Goal: Information Seeking & Learning: Learn about a topic

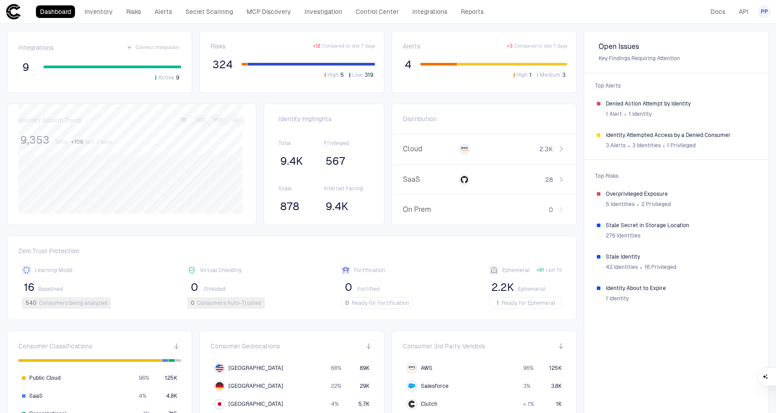
click at [592, 20] on header "Dashboard Inventory Risks Alerts Secret Scanning MCP Discovery Investigation Co…" at bounding box center [388, 12] width 776 height 24
click at [100, 12] on link "Inventory" at bounding box center [98, 11] width 36 height 13
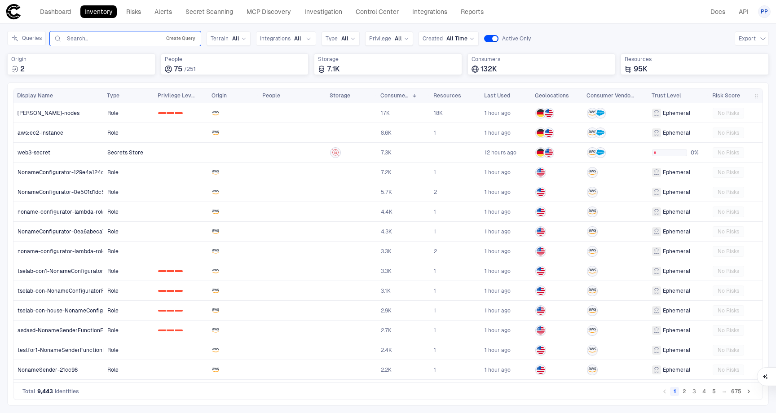
click at [173, 38] on button "Create Query" at bounding box center [180, 38] width 33 height 11
click at [81, 93] on button "Add Condition" at bounding box center [78, 91] width 50 height 14
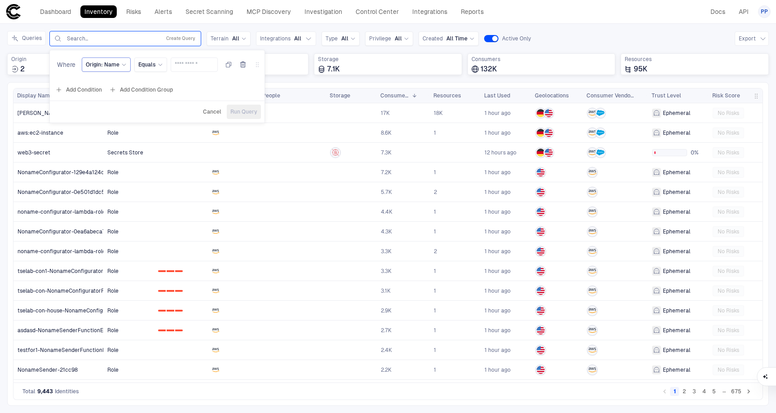
click at [121, 66] on icon at bounding box center [123, 64] width 5 height 5
type input "*"
type input "***"
click at [129, 114] on div "Expiry Time" at bounding box center [149, 115] width 119 height 7
click at [157, 64] on span "Equals" at bounding box center [161, 64] width 18 height 7
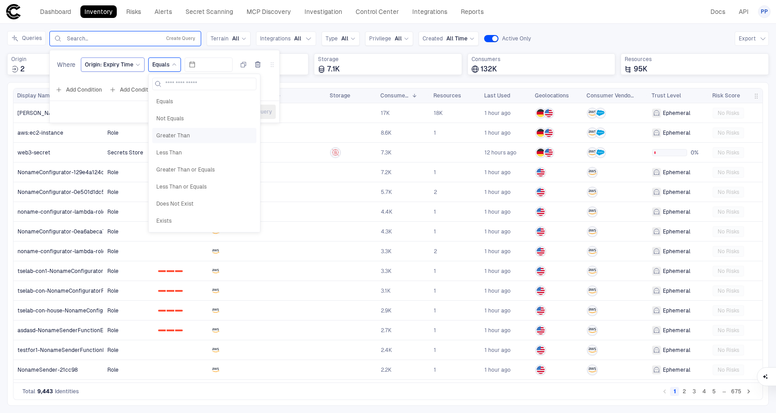
scroll to position [70, 0]
click at [206, 188] on span "Next X Days" at bounding box center [204, 184] width 96 height 7
click at [224, 66] on input "number" at bounding box center [223, 64] width 39 height 13
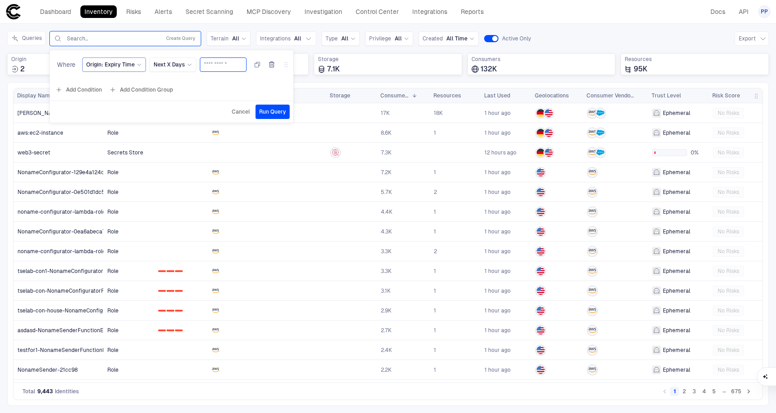
type input "***"
click at [269, 109] on span "Run Query" at bounding box center [272, 111] width 27 height 7
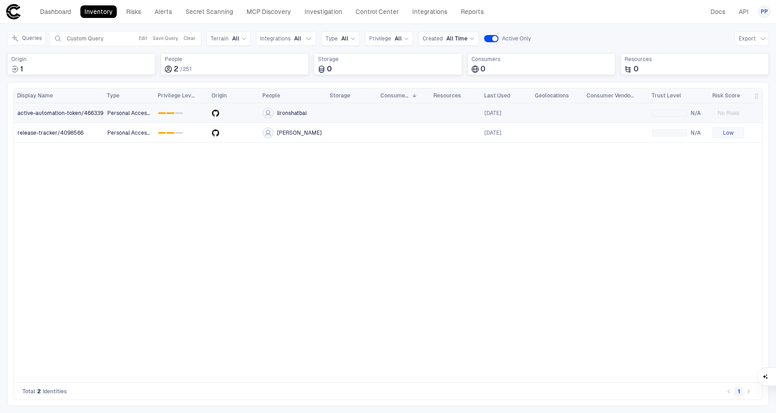
click at [89, 117] on link "active-automation-token/4663395" at bounding box center [58, 113] width 89 height 18
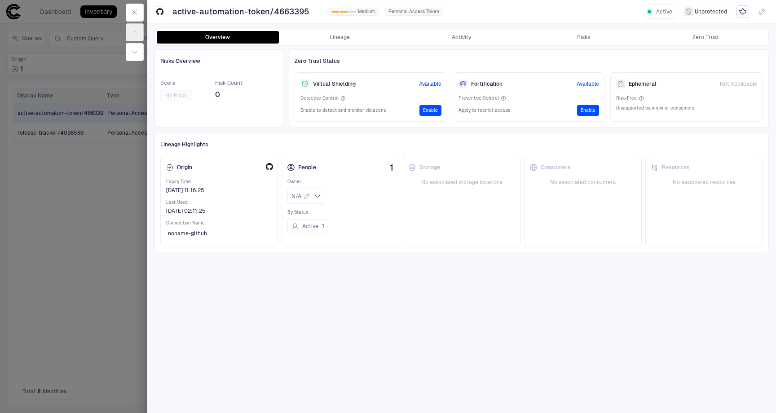
click at [118, 188] on div at bounding box center [388, 206] width 776 height 413
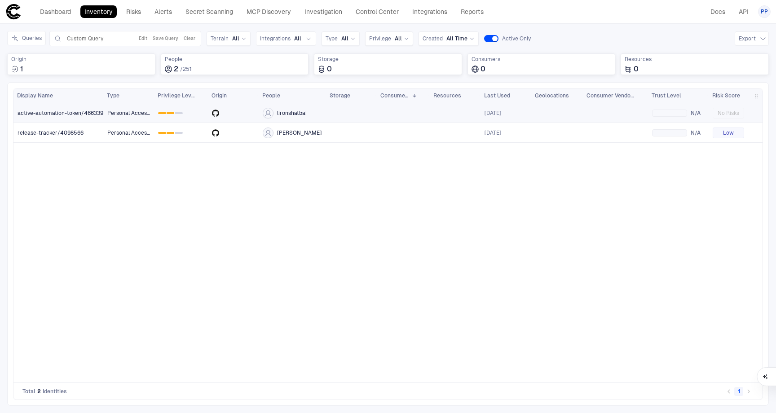
click at [56, 110] on span "active-automation-token/4663395" at bounding box center [62, 113] width 89 height 7
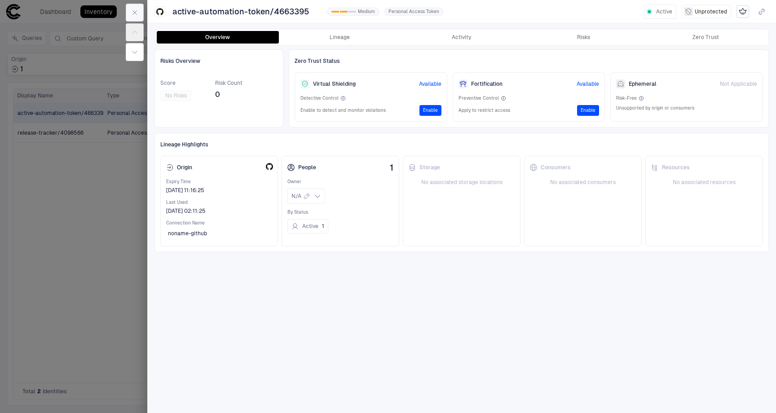
click at [134, 11] on icon "button" at bounding box center [134, 12] width 7 height 7
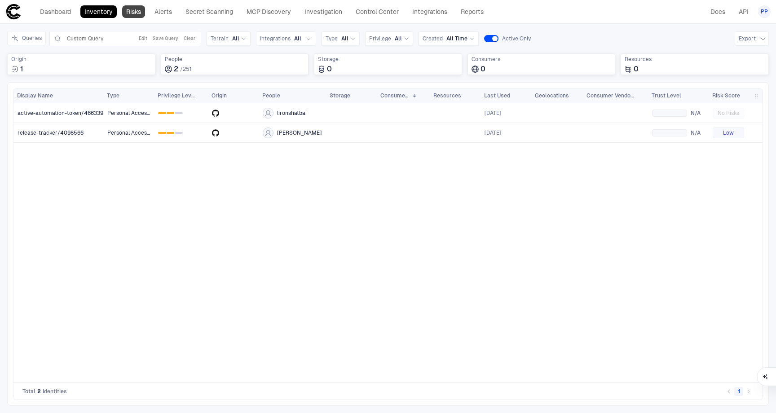
click at [133, 14] on link "Risks" at bounding box center [133, 11] width 23 height 13
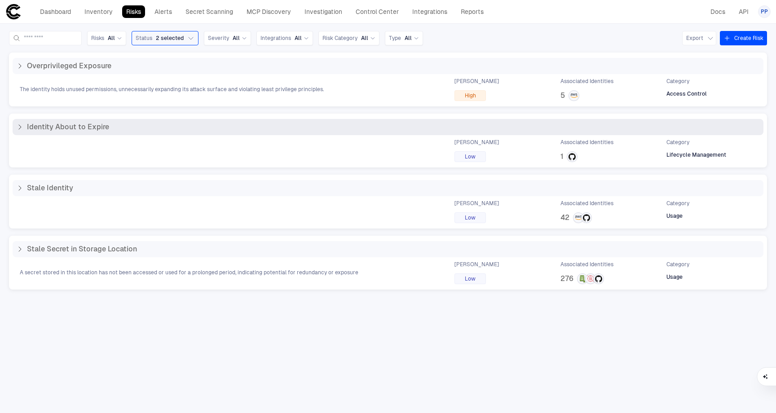
click at [80, 128] on span "Identity About to Expire" at bounding box center [68, 127] width 82 height 9
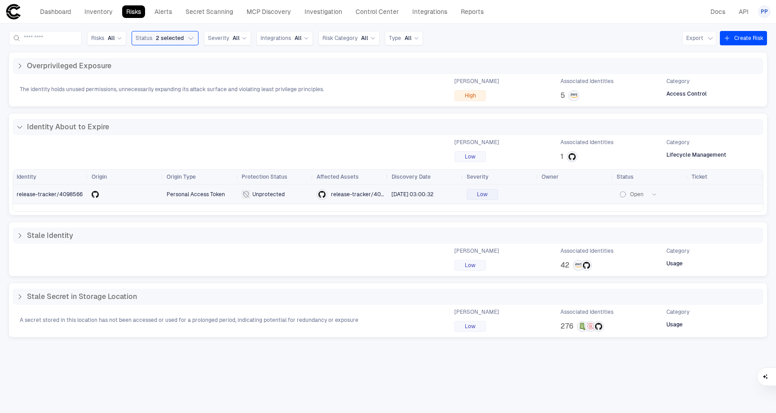
click at [59, 193] on span "release-tracker/4098566" at bounding box center [50, 194] width 66 height 6
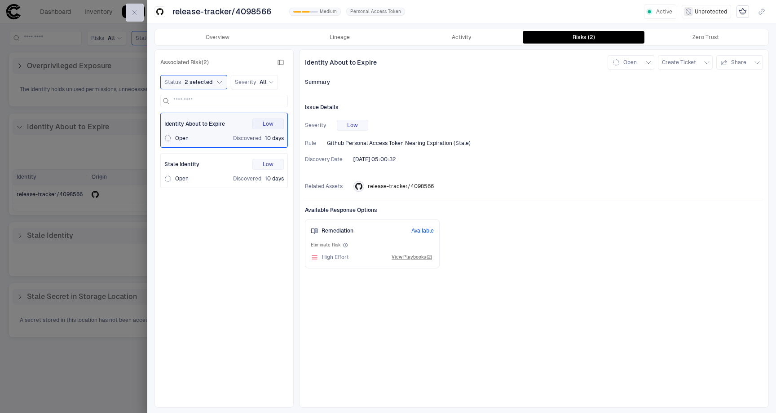
click at [135, 13] on icon "button" at bounding box center [134, 12] width 7 height 7
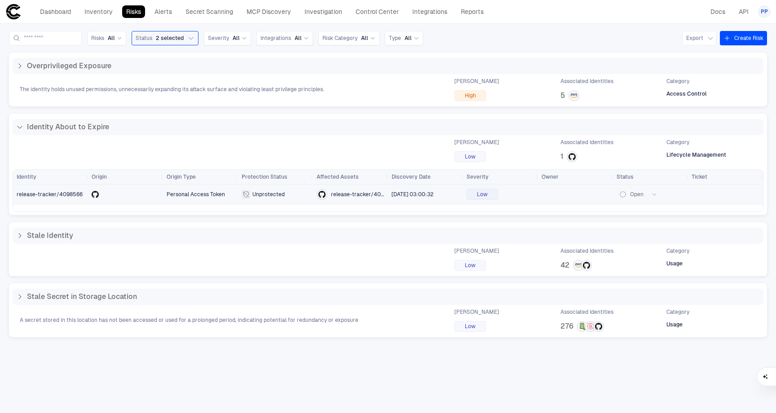
click at [62, 192] on span "release-tracker/4098566" at bounding box center [50, 194] width 66 height 6
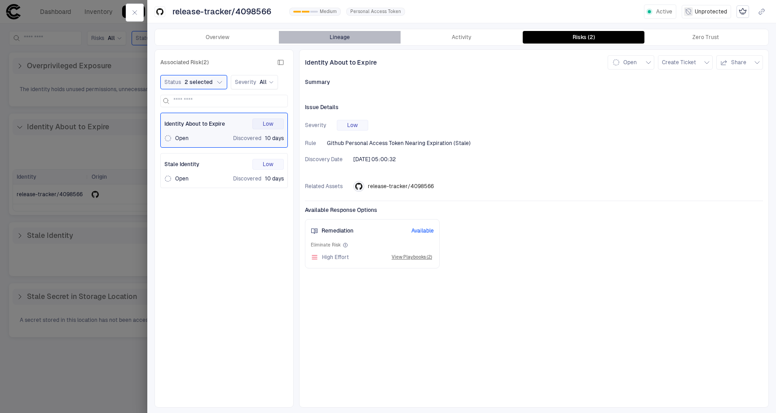
click at [345, 36] on button "Lineage" at bounding box center [340, 37] width 122 height 13
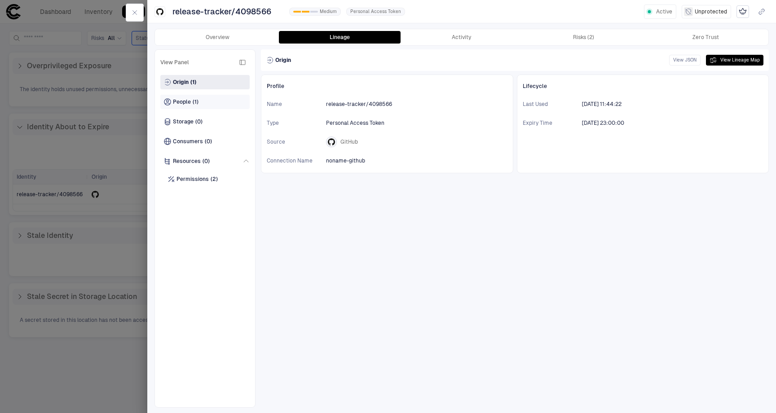
click at [186, 99] on span "People" at bounding box center [182, 101] width 18 height 7
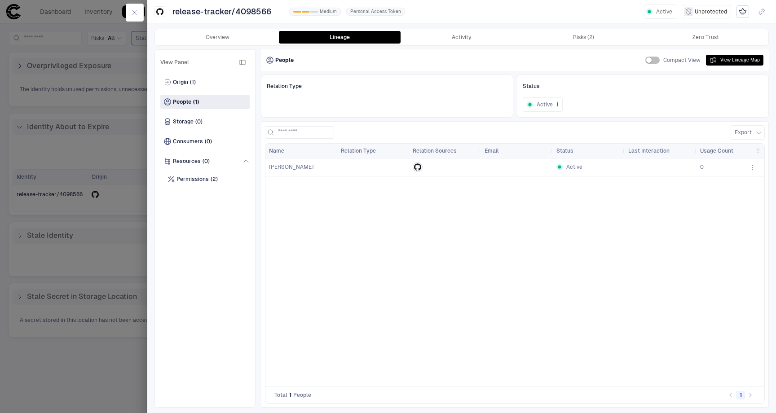
click at [753, 167] on icon "button" at bounding box center [751, 167] width 7 height 7
click at [556, 194] on div at bounding box center [388, 206] width 776 height 413
click at [176, 76] on div "Origin (1)" at bounding box center [204, 82] width 89 height 14
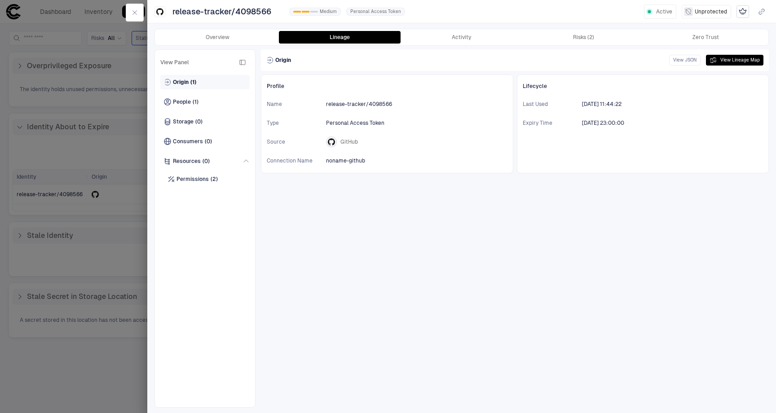
click at [185, 84] on span "Origin" at bounding box center [181, 82] width 16 height 7
click at [214, 37] on button "Overview" at bounding box center [218, 37] width 122 height 13
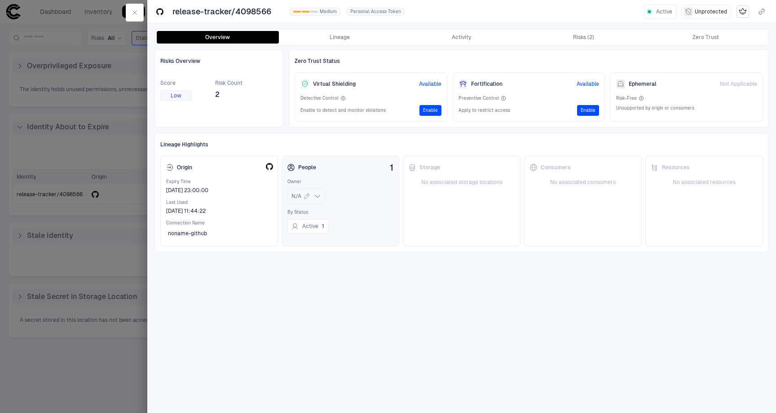
click at [319, 198] on icon at bounding box center [317, 196] width 7 height 7
click at [379, 197] on div "N/A" at bounding box center [340, 194] width 106 height 19
click at [136, 14] on icon "button" at bounding box center [134, 12] width 7 height 7
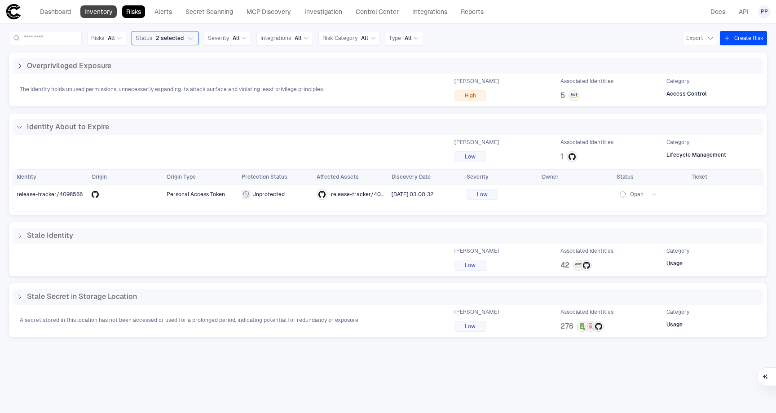
click at [99, 14] on link "Inventory" at bounding box center [98, 11] width 36 height 13
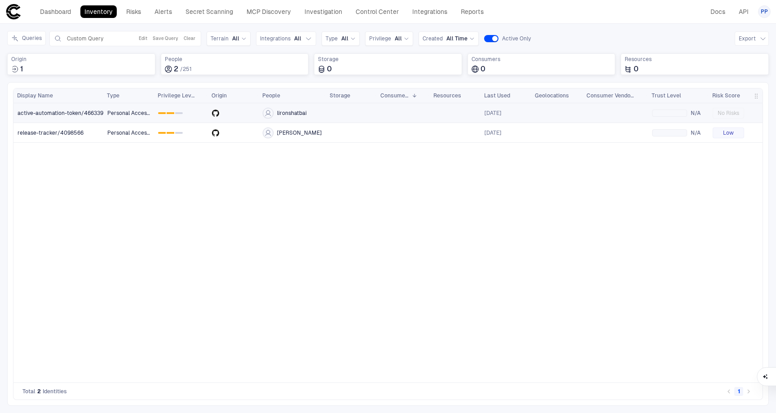
click at [76, 116] on span "active-automation-token/4663395" at bounding box center [62, 113] width 89 height 7
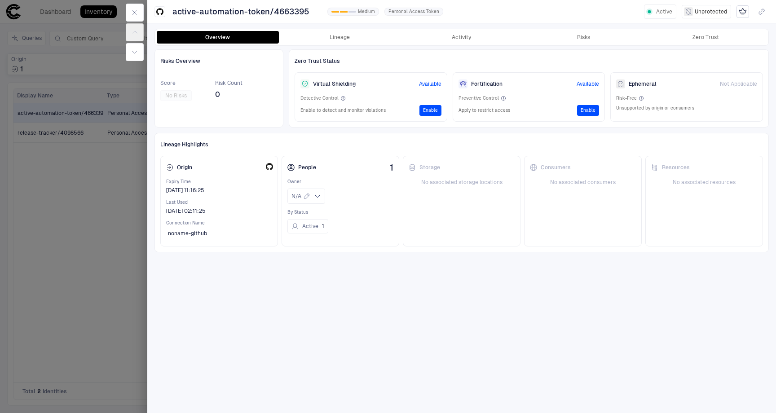
click at [101, 211] on div at bounding box center [388, 206] width 776 height 413
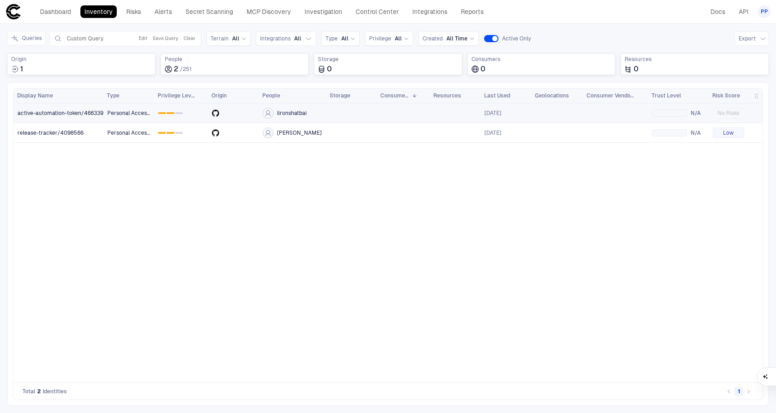
click at [79, 113] on span "active-automation-token/4663395" at bounding box center [62, 113] width 89 height 7
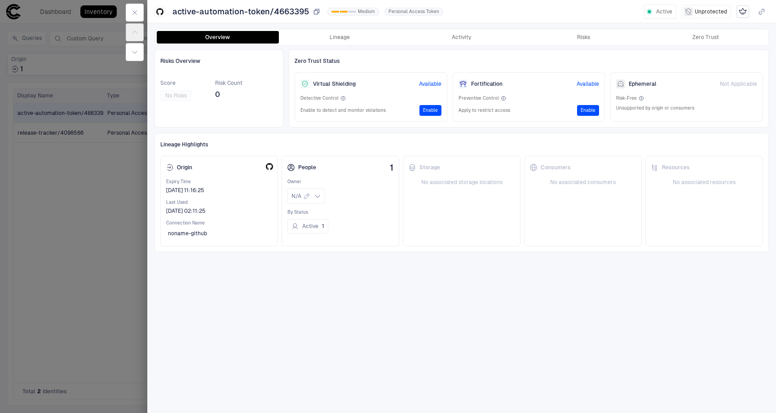
click at [283, 9] on span "active-automation-token/4663395" at bounding box center [240, 11] width 137 height 11
click at [103, 191] on div at bounding box center [388, 206] width 776 height 413
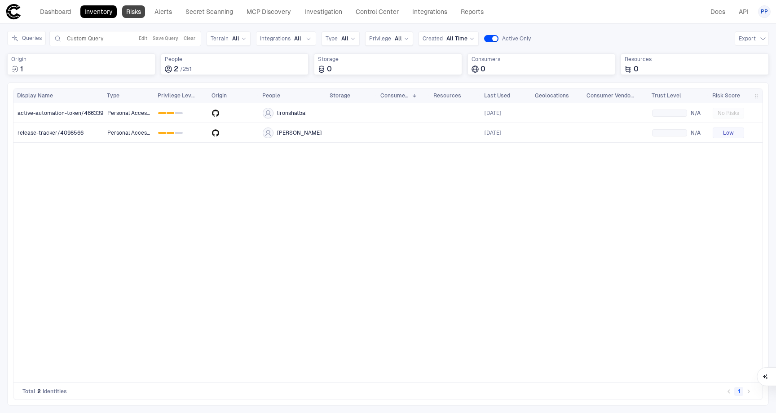
click at [139, 12] on link "Risks" at bounding box center [133, 11] width 23 height 13
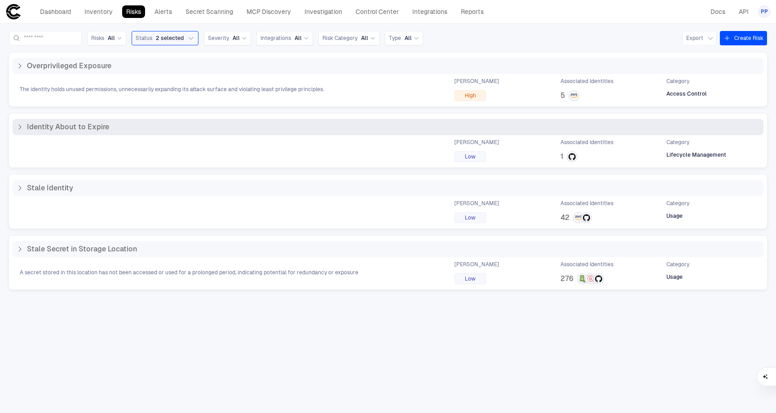
click at [18, 128] on icon at bounding box center [19, 126] width 7 height 7
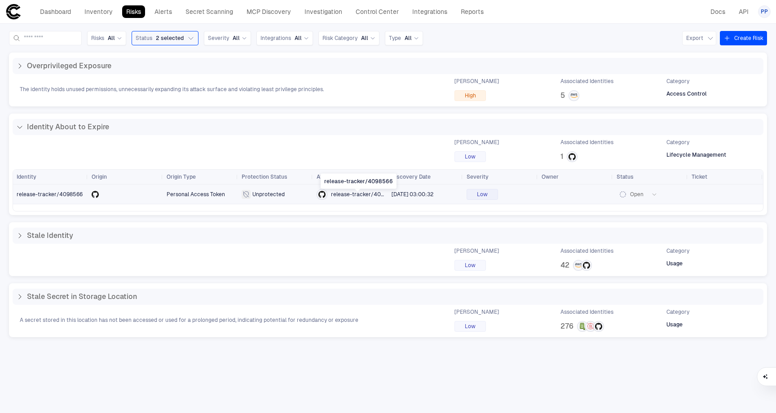
click at [347, 196] on span "release-tracker/4098566" at bounding box center [357, 194] width 53 height 7
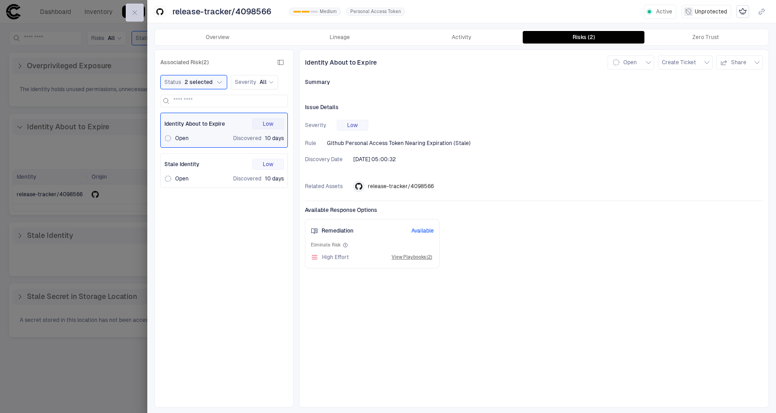
click at [135, 13] on icon "button" at bounding box center [135, 13] width 4 height 4
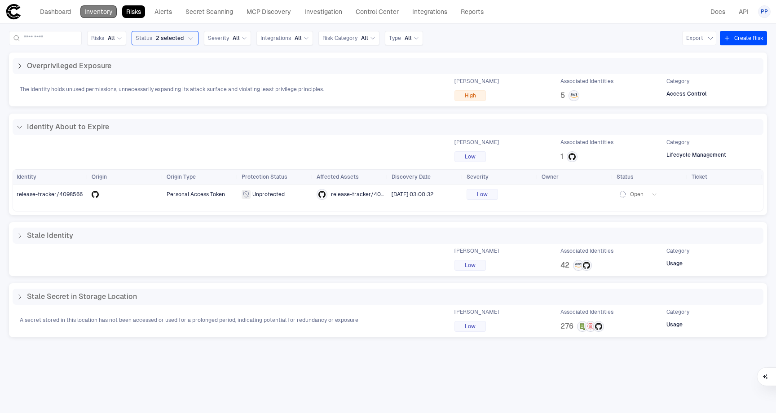
click at [92, 10] on link "Inventory" at bounding box center [98, 11] width 36 height 13
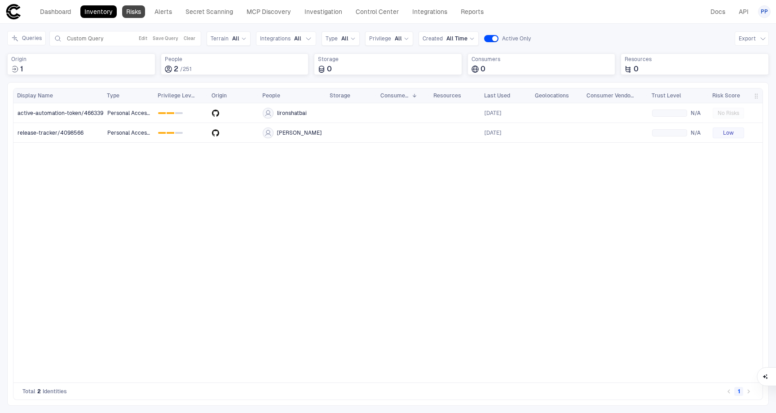
click at [130, 13] on link "Risks" at bounding box center [133, 11] width 23 height 13
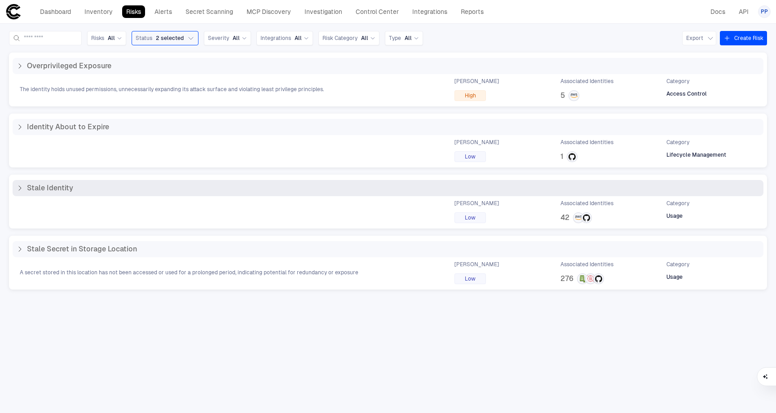
click at [21, 189] on icon at bounding box center [20, 188] width 2 height 4
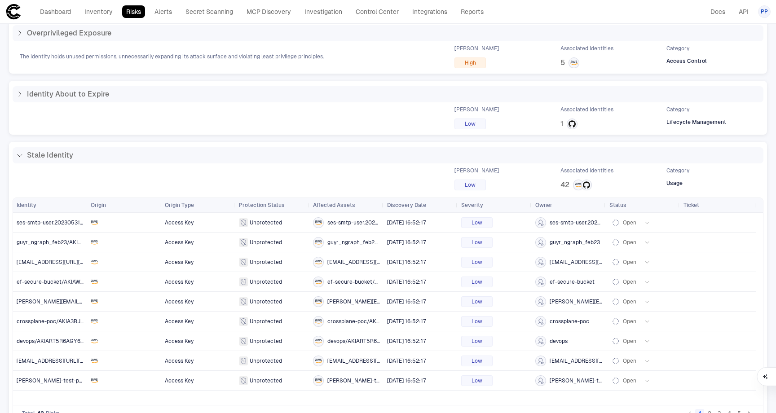
scroll to position [114, 0]
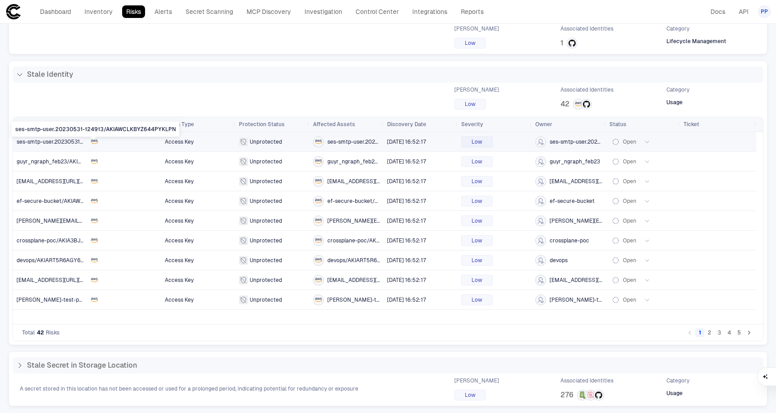
click at [48, 143] on span "ses-smtp-user.20230531-124913/AKIAWCLKBYZ644PYKLPN" at bounding box center [94, 142] width 154 height 6
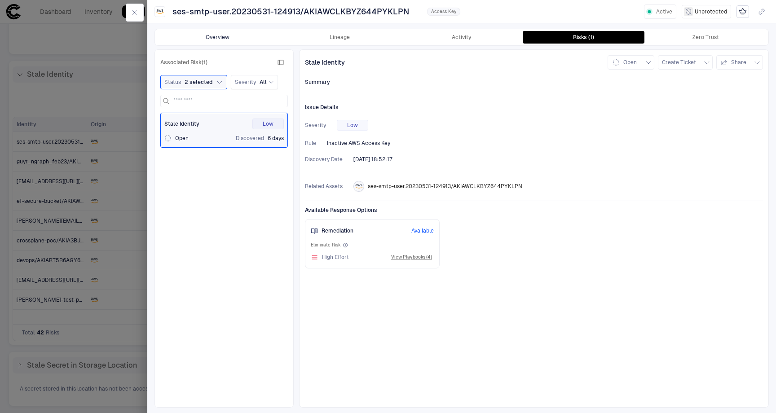
click at [212, 40] on button "Overview" at bounding box center [218, 37] width 122 height 13
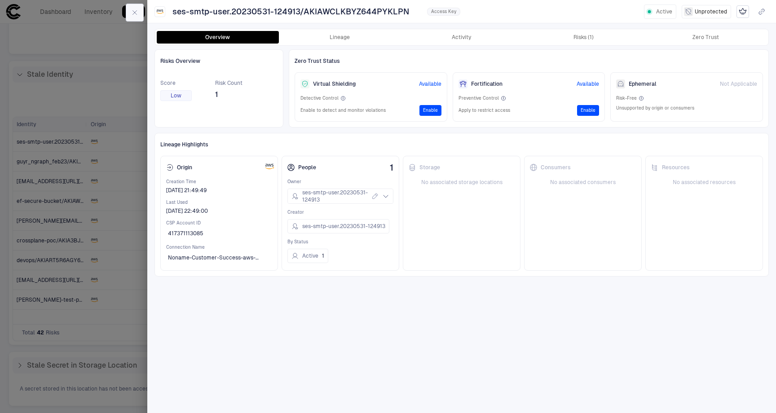
click at [136, 16] on button "button" at bounding box center [135, 13] width 18 height 18
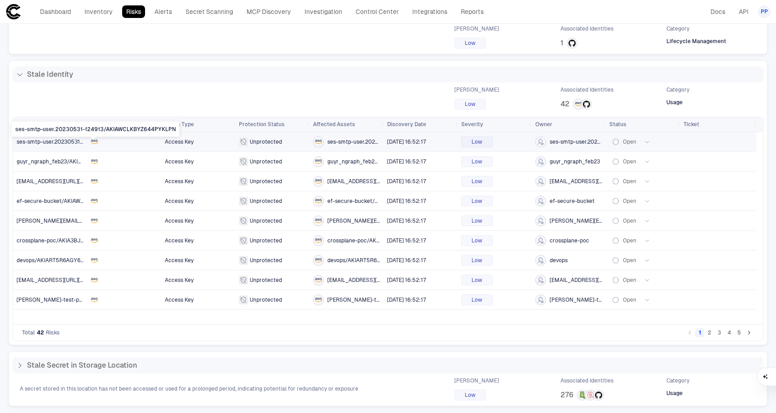
click at [39, 142] on span "ses-smtp-user.20230531-124913/AKIAWCLKBYZ644PYKLPN" at bounding box center [94, 142] width 154 height 6
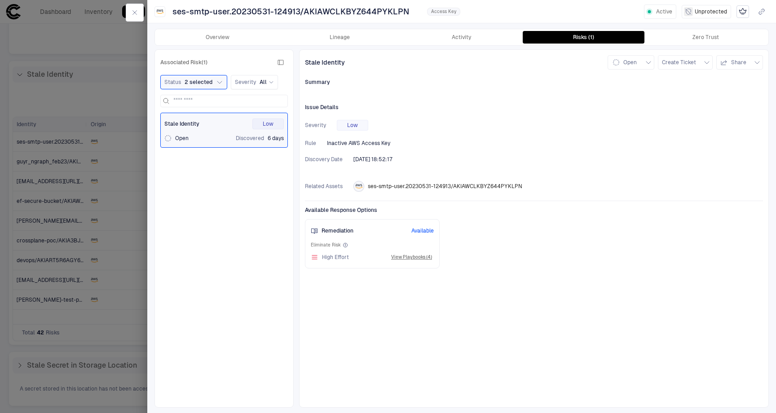
click at [137, 15] on icon "button" at bounding box center [134, 12] width 7 height 7
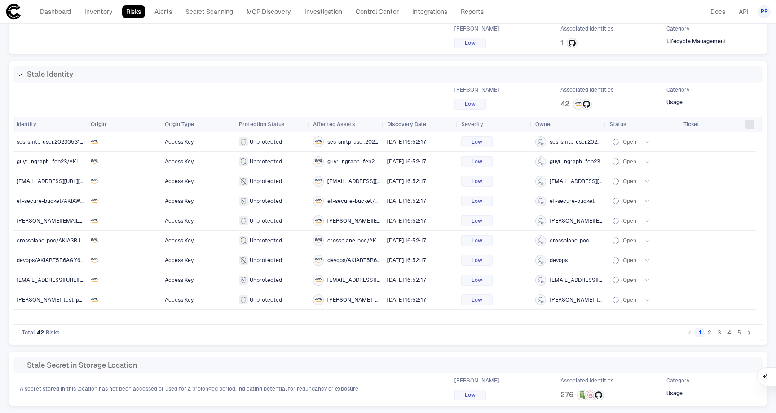
click at [750, 126] on span at bounding box center [749, 124] width 5 height 5
click at [750, 125] on span at bounding box center [749, 124] width 5 height 5
click at [749, 126] on span at bounding box center [749, 124] width 5 height 5
click at [748, 126] on span at bounding box center [749, 124] width 5 height 5
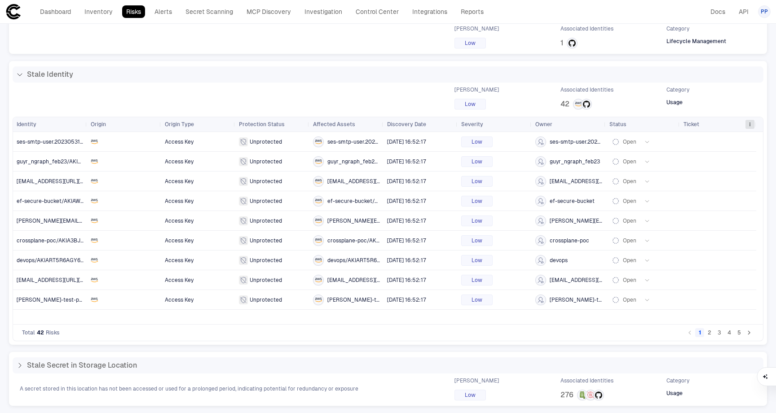
click at [749, 126] on span at bounding box center [749, 124] width 5 height 5
click at [747, 128] on div "Ticket" at bounding box center [717, 124] width 69 height 14
click at [750, 126] on span at bounding box center [749, 124] width 5 height 5
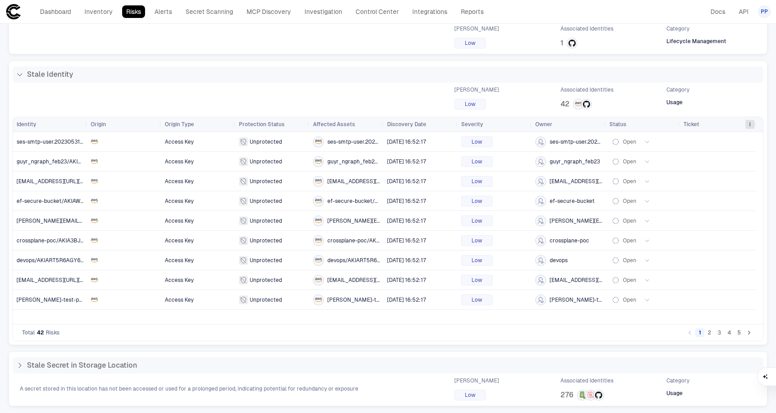
click at [750, 126] on span at bounding box center [749, 124] width 5 height 5
click at [748, 126] on span at bounding box center [749, 124] width 5 height 5
click at [751, 126] on span at bounding box center [749, 124] width 5 height 5
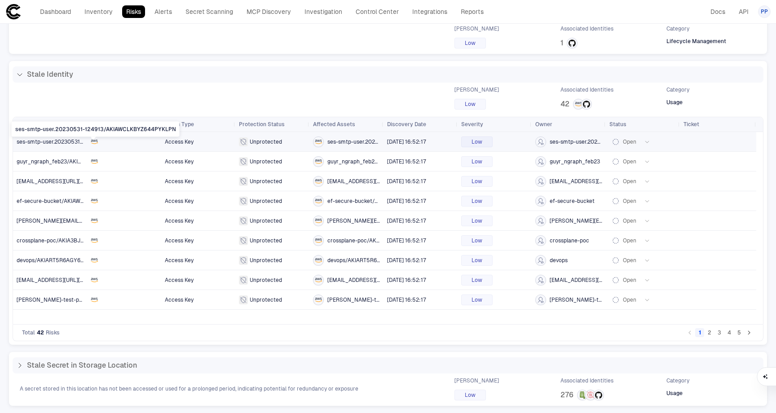
click at [56, 140] on span "ses-smtp-user.20230531-124913/AKIAWCLKBYZ644PYKLPN" at bounding box center [94, 142] width 154 height 6
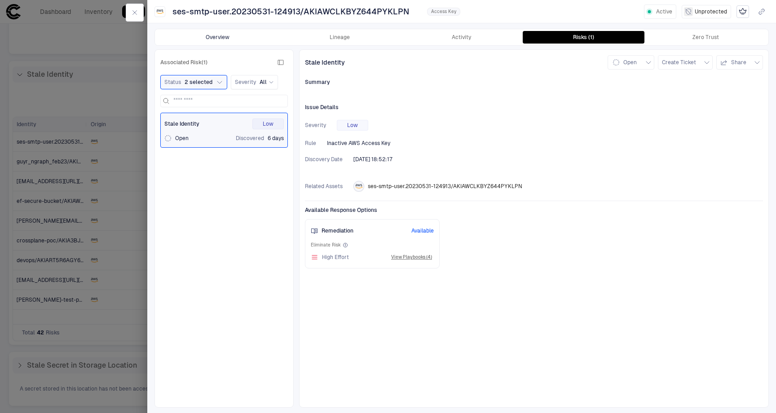
click at [217, 36] on button "Overview" at bounding box center [218, 37] width 122 height 13
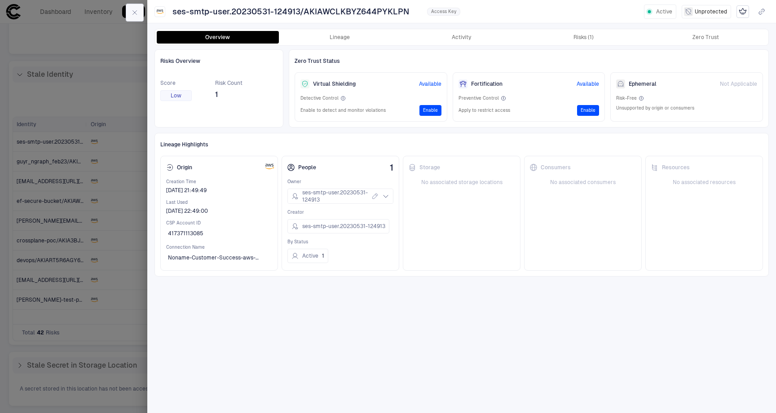
click at [136, 13] on icon "button" at bounding box center [135, 13] width 4 height 4
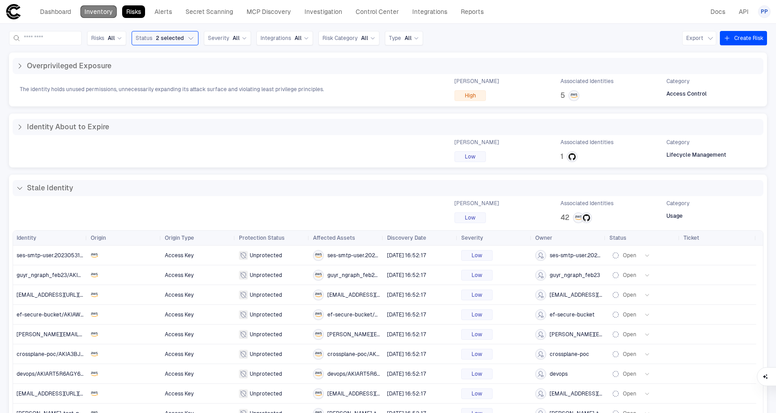
click at [101, 11] on link "Inventory" at bounding box center [98, 11] width 36 height 13
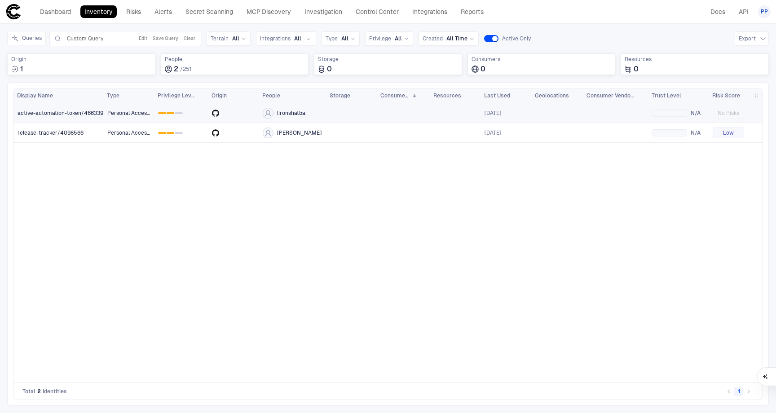
click at [73, 115] on span "active-automation-token/4663395" at bounding box center [62, 113] width 89 height 7
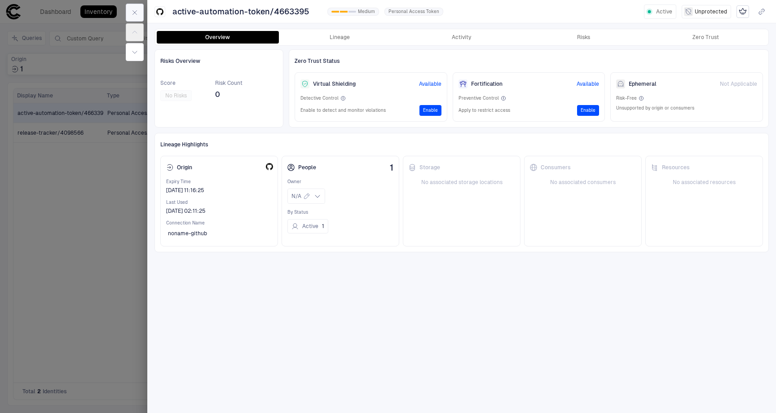
click at [134, 13] on icon "button" at bounding box center [134, 12] width 7 height 7
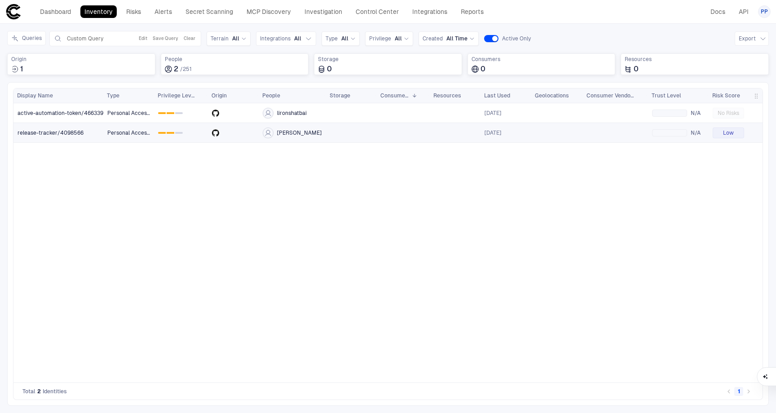
click at [57, 135] on span "release-tracker/4098566" at bounding box center [51, 132] width 66 height 7
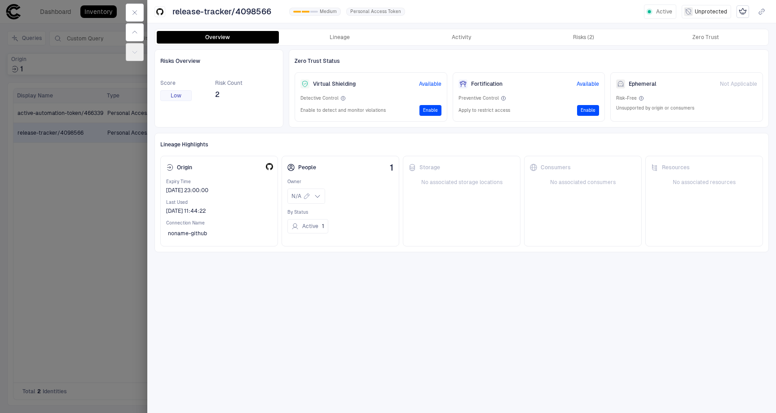
click at [113, 234] on div at bounding box center [388, 206] width 776 height 413
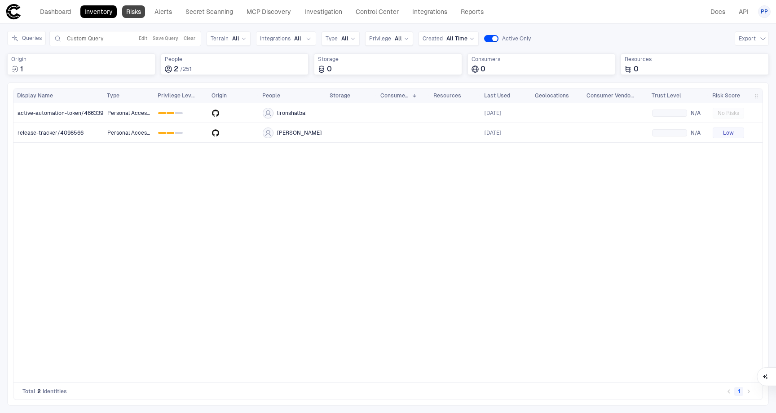
click at [131, 9] on link "Risks" at bounding box center [133, 11] width 23 height 13
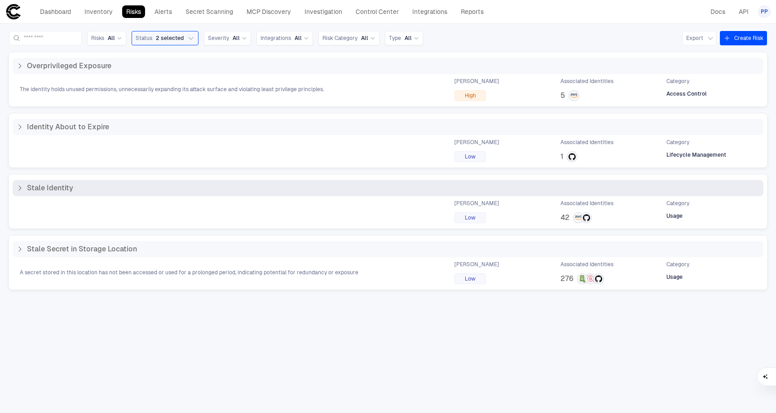
click at [19, 187] on icon at bounding box center [19, 188] width 7 height 7
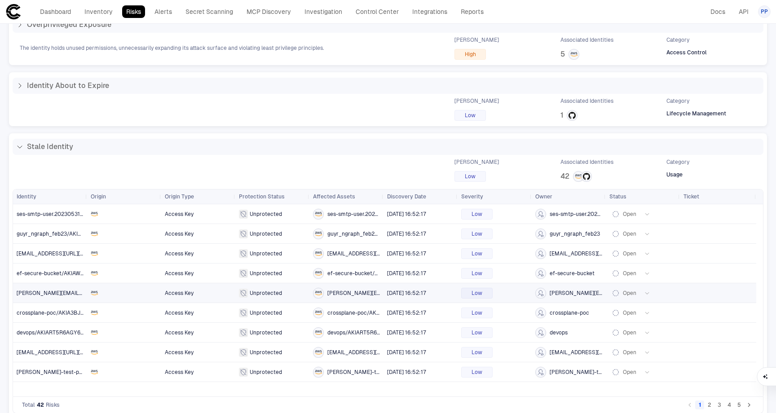
scroll to position [114, 0]
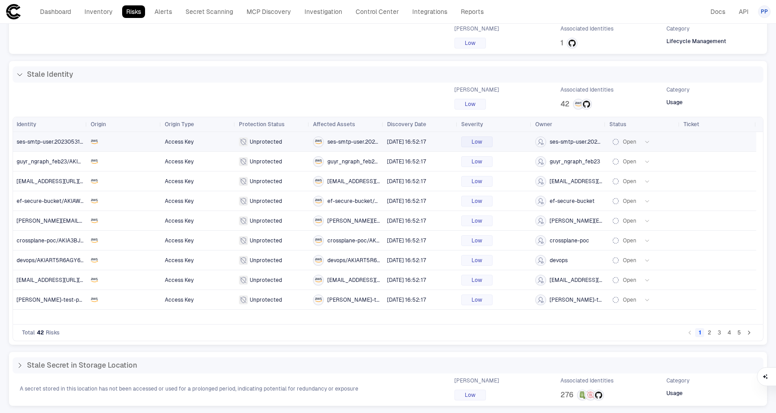
click at [40, 145] on span "ses-smtp-user.20230531-124913/AKIAWCLKBYZ644PYKLPN" at bounding box center [50, 142] width 67 height 18
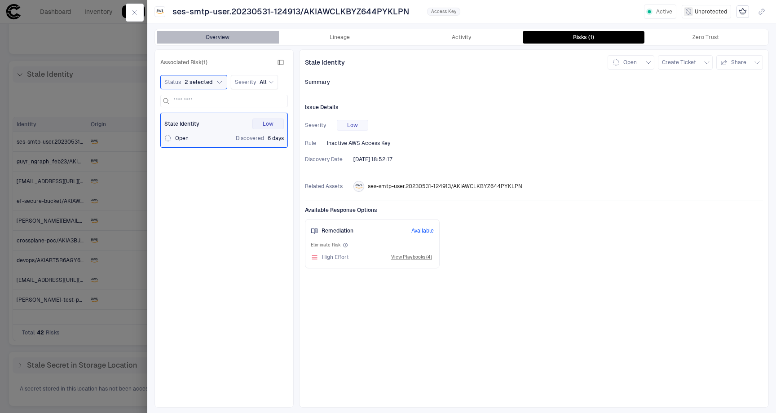
click at [225, 37] on button "Overview" at bounding box center [218, 37] width 122 height 13
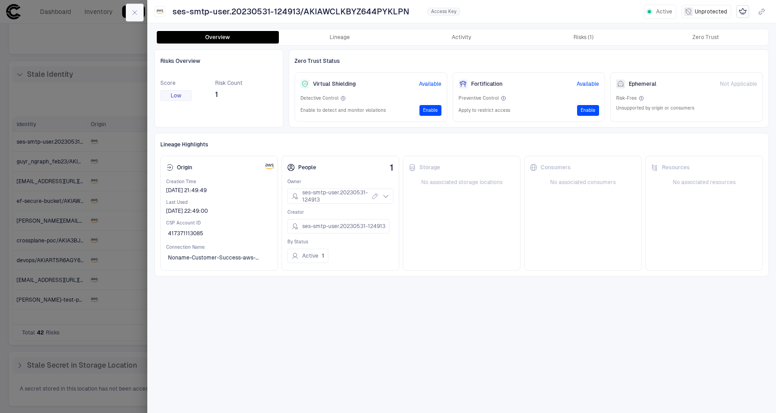
click at [135, 13] on icon "button" at bounding box center [134, 12] width 7 height 7
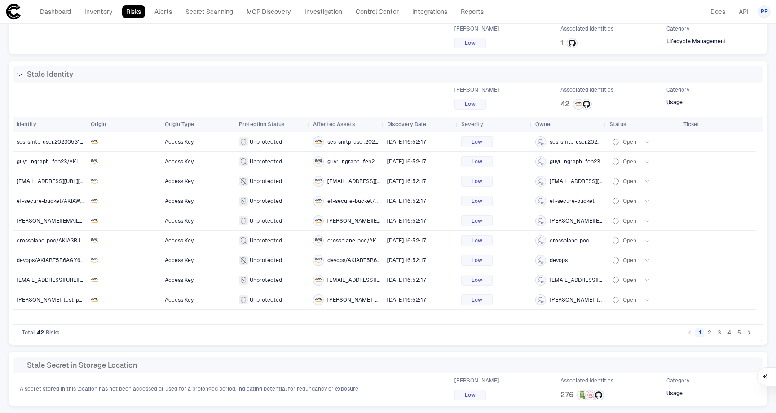
click at [18, 76] on icon at bounding box center [19, 74] width 7 height 7
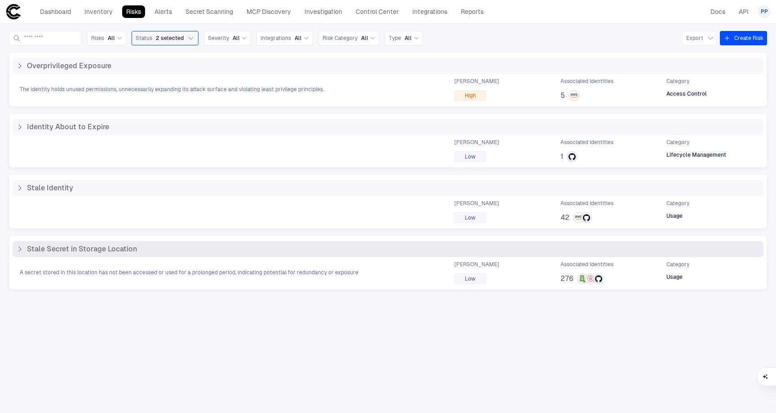
click at [19, 251] on icon at bounding box center [19, 249] width 7 height 7
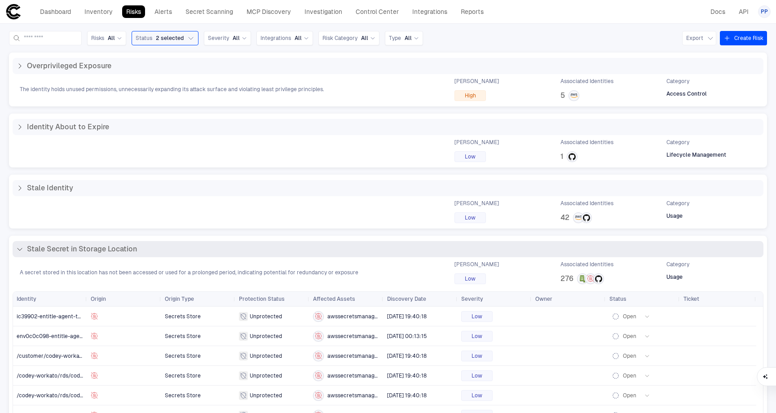
click at [21, 249] on icon at bounding box center [19, 249] width 7 height 7
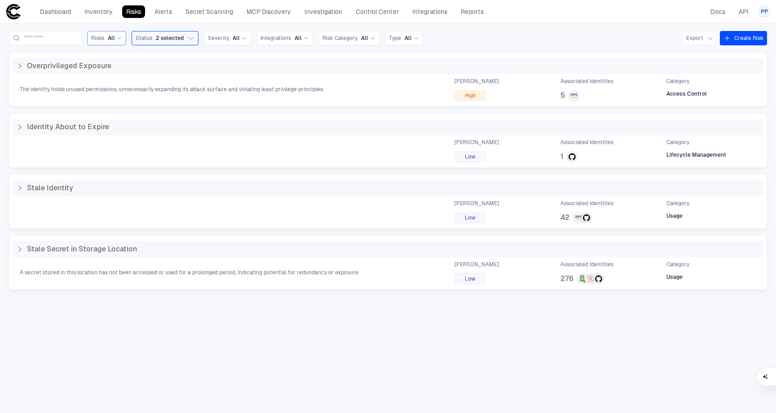
click at [115, 40] on span "All" at bounding box center [111, 38] width 7 height 7
click at [467, 43] on div "Risks All Status 2 selected Severity All Integrations All Risk Category All Typ…" at bounding box center [388, 38] width 758 height 14
click at [193, 38] on icon "button" at bounding box center [191, 38] width 4 height 2
click at [479, 41] on div "Risks All Status 4 selected Open In Progress Resolved Ignored 4 selected Severi…" at bounding box center [388, 38] width 758 height 14
click at [163, 15] on link "Alerts" at bounding box center [163, 11] width 26 height 13
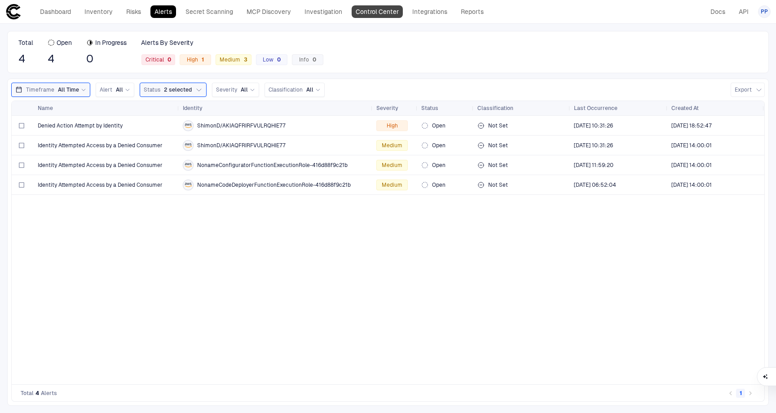
click at [378, 13] on link "Control Center" at bounding box center [377, 11] width 51 height 13
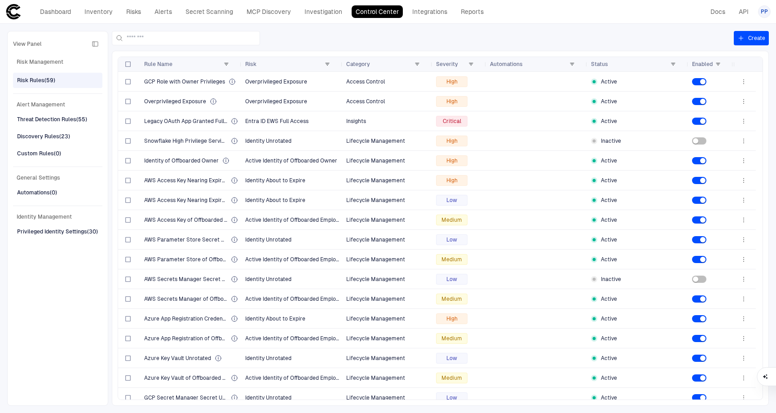
click at [36, 81] on div "Risk Rules (59)" at bounding box center [36, 80] width 38 height 8
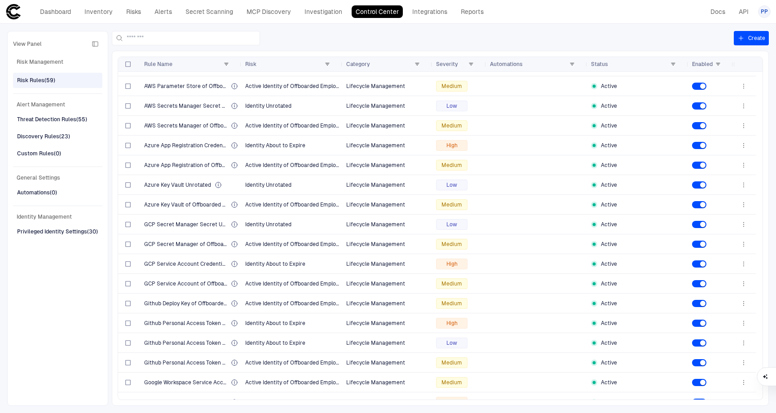
scroll to position [190, 0]
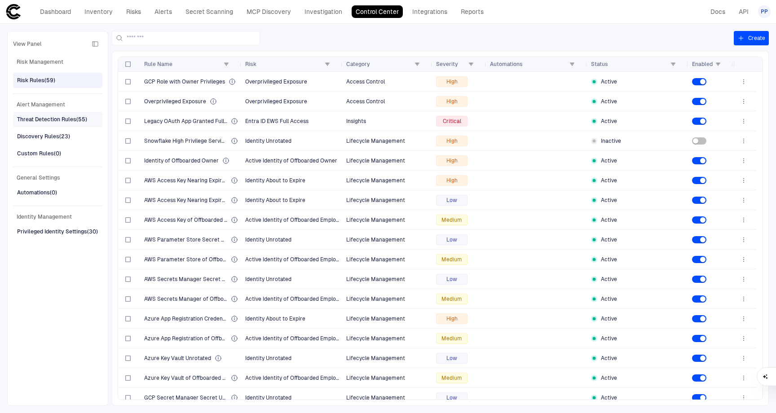
click at [58, 122] on div "Threat Detection Rules (55)" at bounding box center [52, 119] width 70 height 8
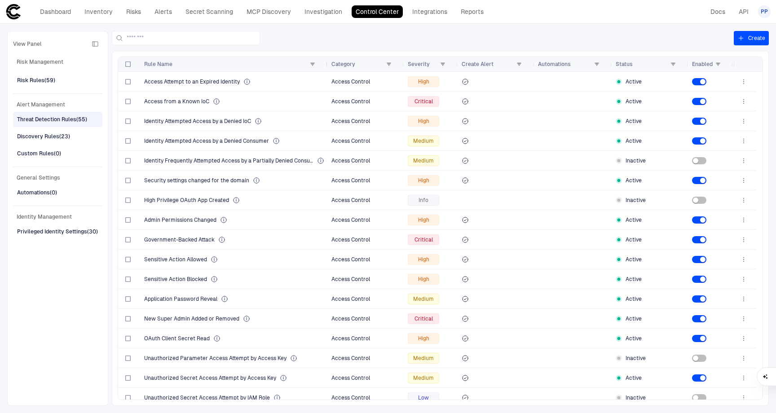
drag, startPoint x: 240, startPoint y: 62, endPoint x: 326, endPoint y: 62, distance: 85.8
click at [326, 62] on div at bounding box center [328, 64] width 4 height 14
click at [314, 35] on div at bounding box center [423, 38] width 622 height 14
click at [178, 81] on span "Access Attempt to an Expired Identity" at bounding box center [192, 81] width 96 height 7
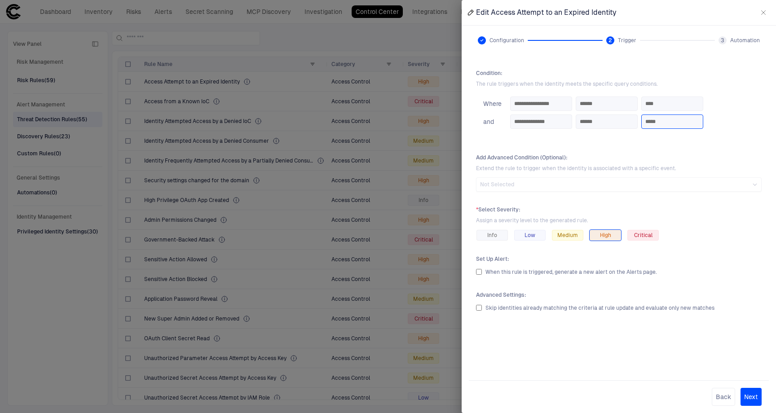
click at [684, 123] on input "*****" at bounding box center [672, 121] width 54 height 13
click at [725, 399] on button "Back" at bounding box center [723, 397] width 23 height 18
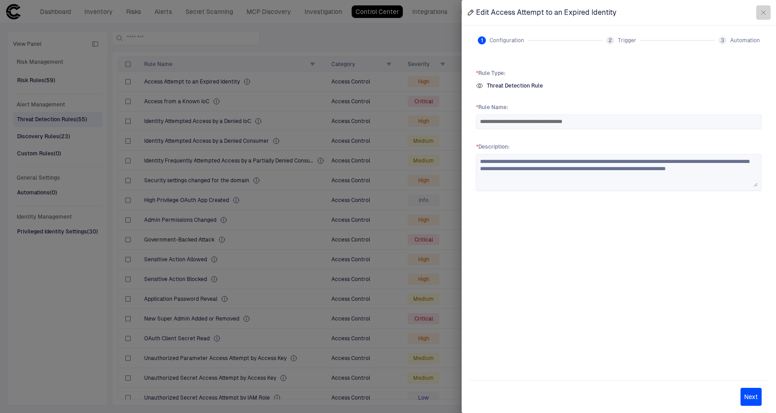
click at [764, 12] on icon "button" at bounding box center [763, 13] width 4 height 4
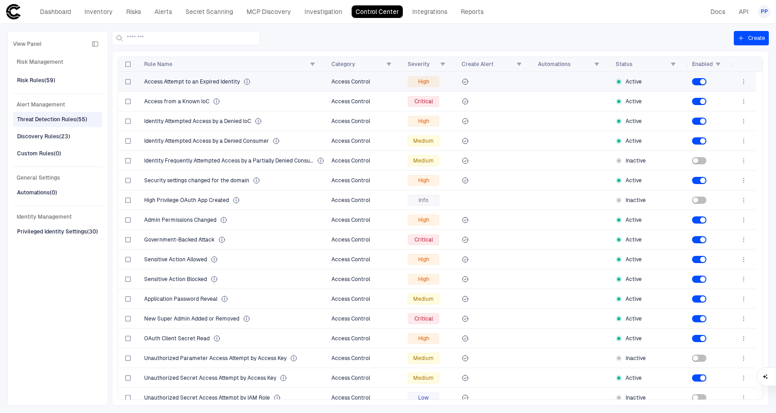
click at [743, 83] on icon "button" at bounding box center [743, 81] width 7 height 7
click at [743, 83] on div at bounding box center [388, 206] width 776 height 413
click at [131, 82] on div at bounding box center [129, 81] width 15 height 18
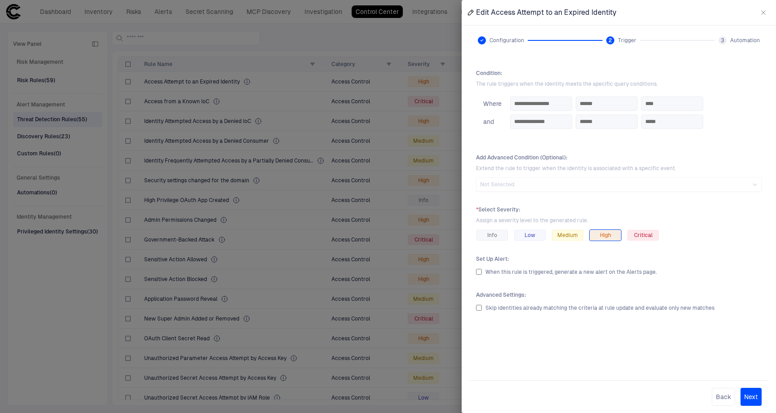
click at [610, 40] on span "2" at bounding box center [610, 40] width 4 height 7
click at [725, 397] on button "Back" at bounding box center [723, 397] width 23 height 18
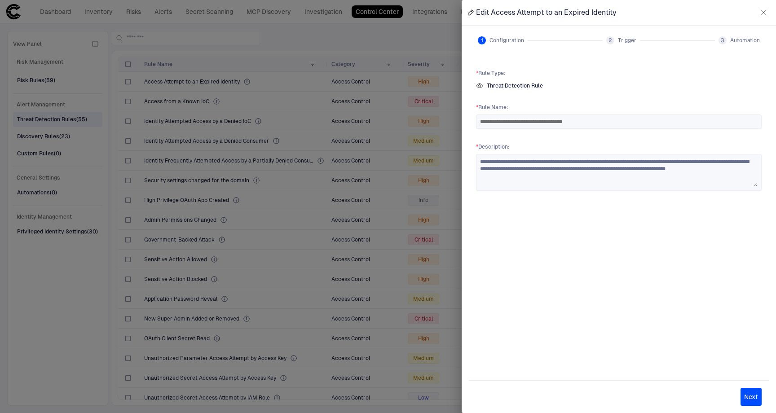
click at [764, 13] on icon "button" at bounding box center [763, 12] width 7 height 7
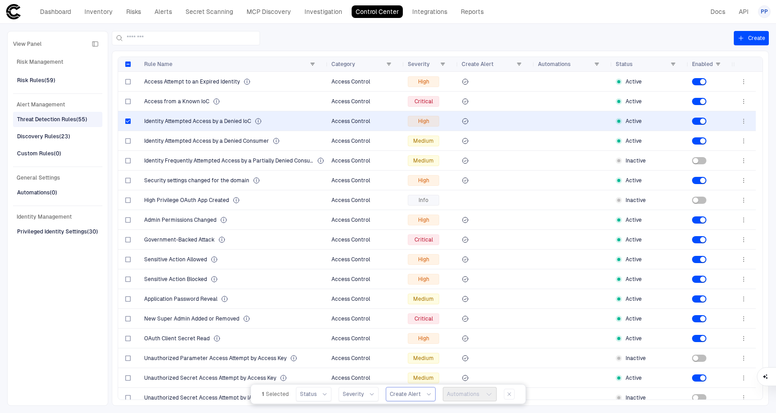
click at [422, 396] on div "Create Alert" at bounding box center [411, 394] width 42 height 7
click at [372, 397] on div "Severity" at bounding box center [359, 394] width 32 height 7
click at [325, 396] on icon at bounding box center [324, 394] width 5 height 5
click at [508, 396] on icon "button" at bounding box center [508, 394] width 5 height 5
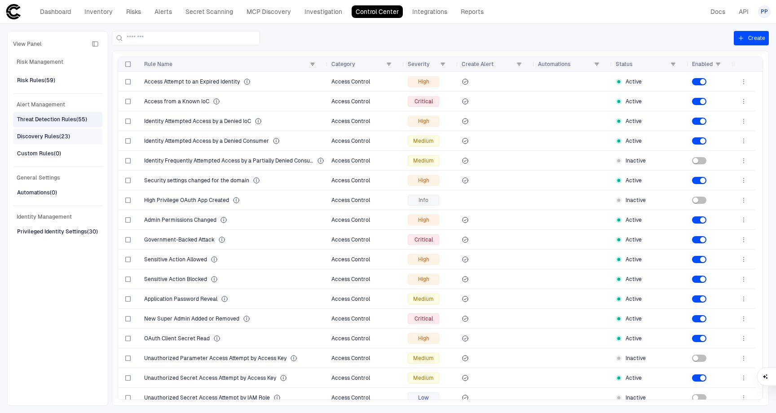
click at [36, 139] on div "Discovery Rules (23)" at bounding box center [43, 136] width 53 height 8
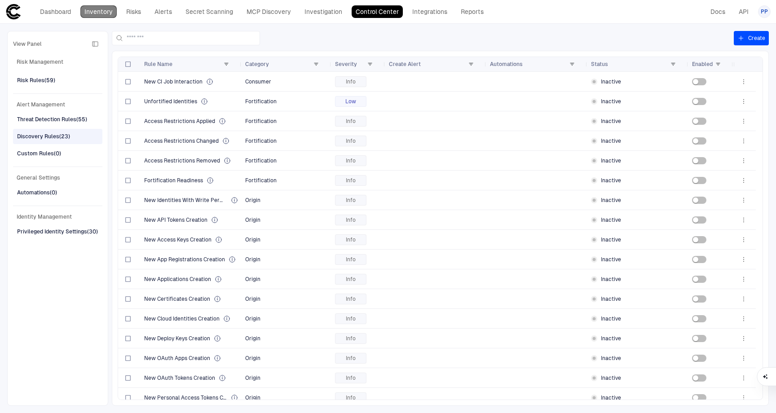
click at [99, 13] on link "Inventory" at bounding box center [98, 11] width 36 height 13
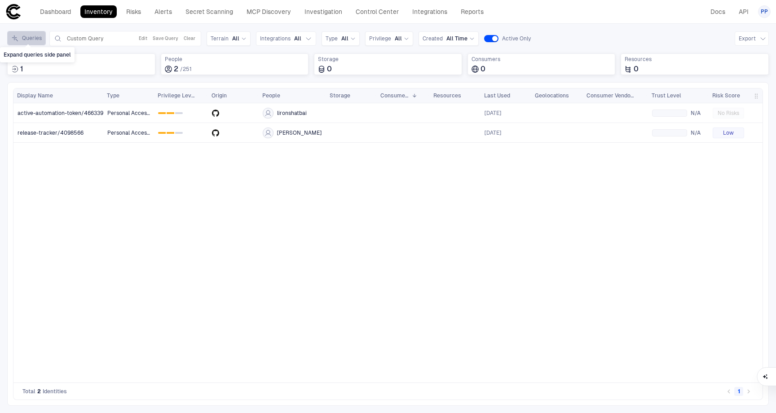
click at [20, 38] on button "Queries" at bounding box center [26, 38] width 39 height 14
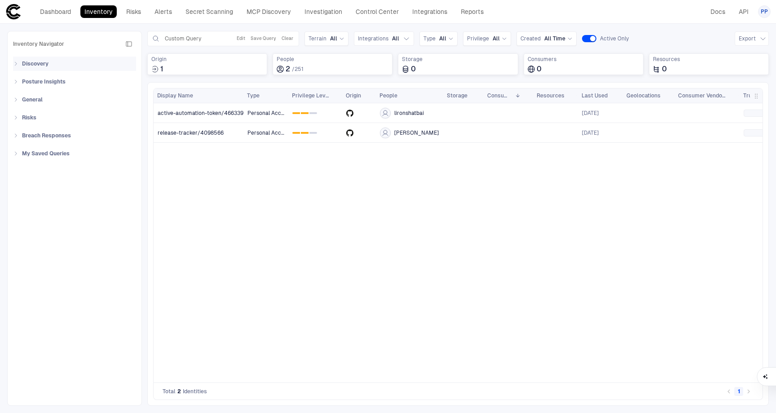
click at [15, 66] on icon at bounding box center [15, 63] width 5 height 5
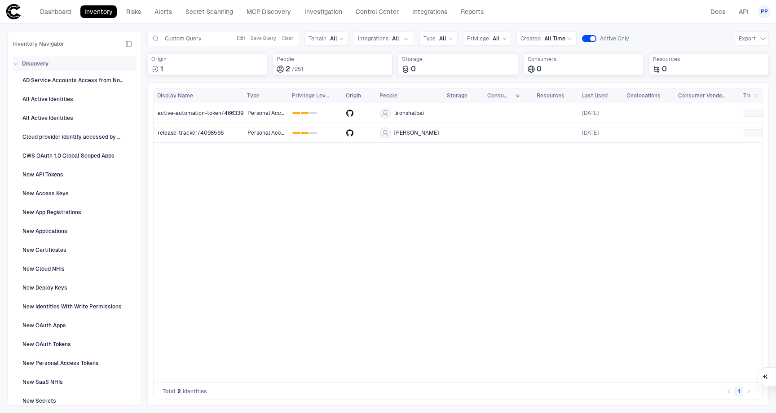
click at [15, 66] on icon at bounding box center [15, 63] width 5 height 5
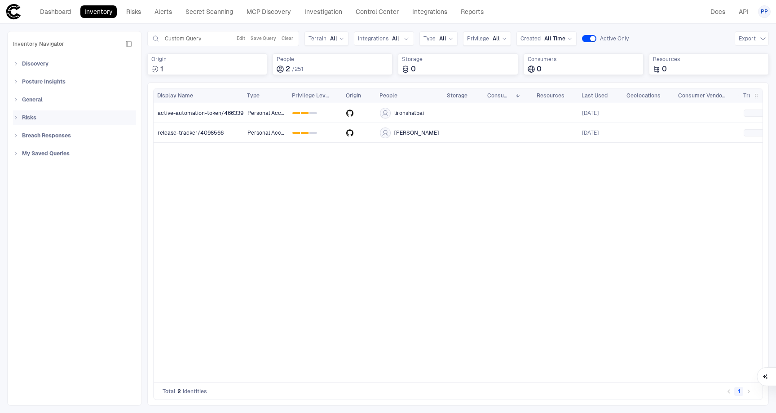
click at [18, 119] on icon at bounding box center [15, 117] width 5 height 5
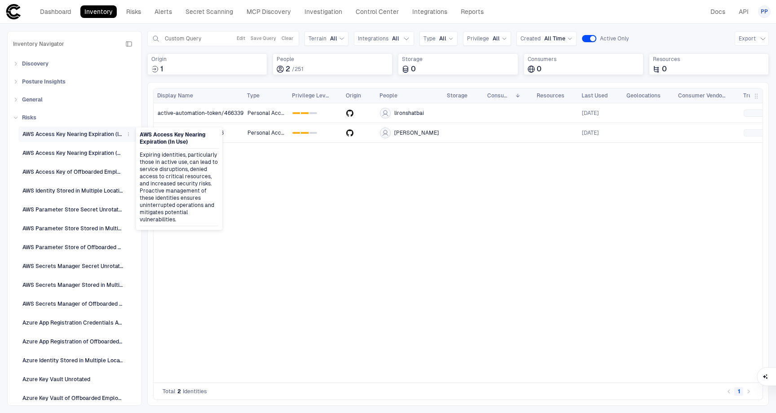
click at [45, 135] on div "AWS Access Key Nearing Expiration (In Use)" at bounding box center [72, 134] width 101 height 8
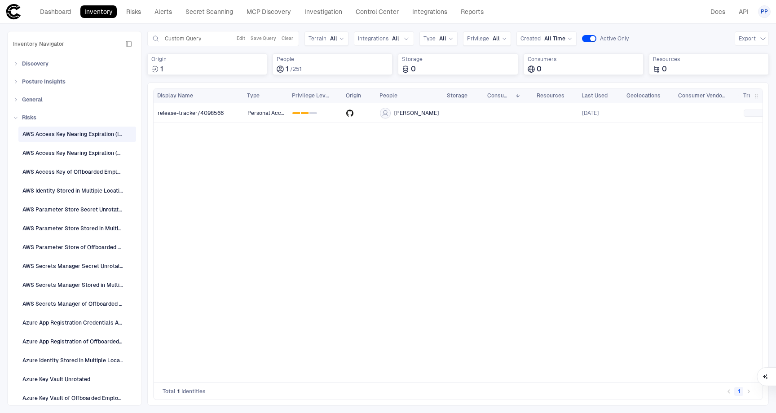
click at [671, 25] on div "Inventory Navigator Discovery AD Service Accounts Access from Non-Org Addresses…" at bounding box center [388, 218] width 776 height 389
click at [286, 39] on button "Clear" at bounding box center [287, 38] width 15 height 11
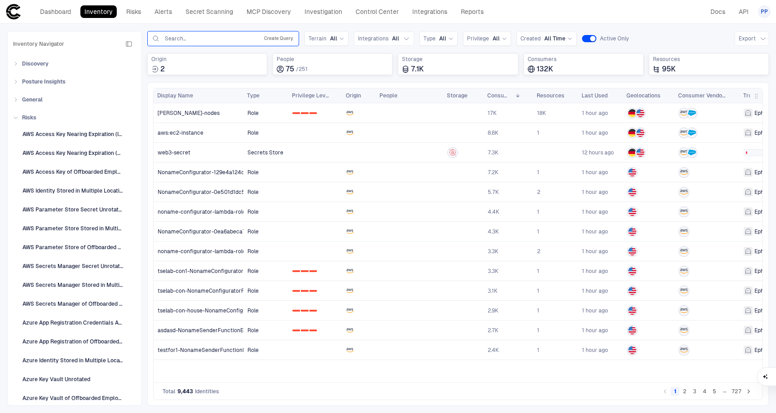
click at [282, 39] on button "Create Query" at bounding box center [278, 38] width 33 height 11
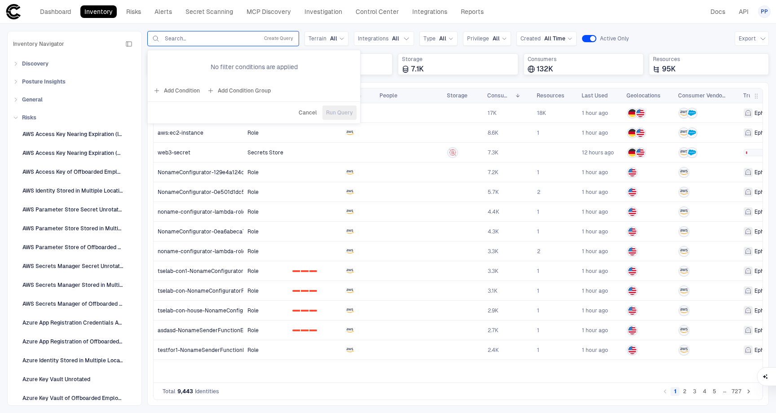
click at [189, 92] on button "Add Condition" at bounding box center [176, 91] width 50 height 14
click at [219, 65] on icon at bounding box center [221, 64] width 5 height 5
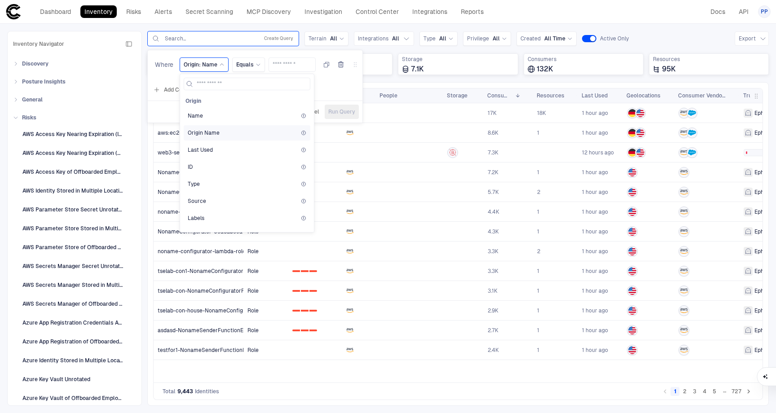
click at [210, 133] on span "Origin Name" at bounding box center [204, 132] width 32 height 7
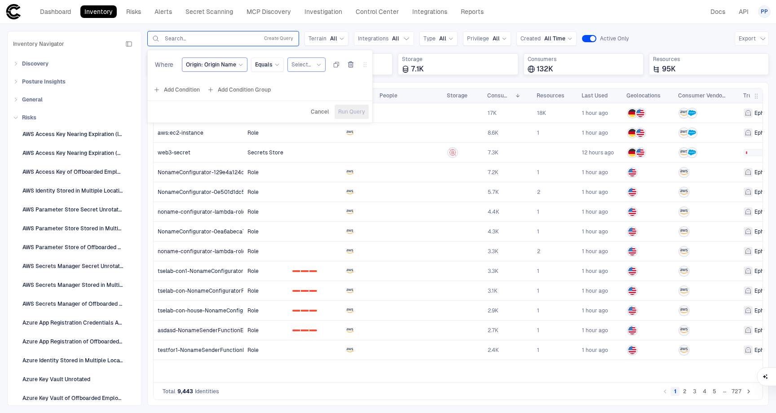
click at [311, 66] on div "Select..." at bounding box center [306, 64] width 30 height 7
click at [327, 102] on span "AWS" at bounding box center [342, 101] width 75 height 7
click at [185, 92] on button "Add Condition" at bounding box center [176, 90] width 50 height 14
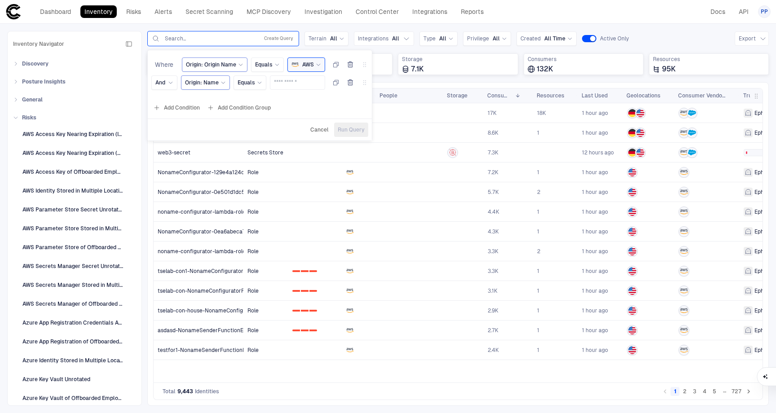
click at [198, 87] on div "Origin: Name" at bounding box center [205, 83] width 41 height 10
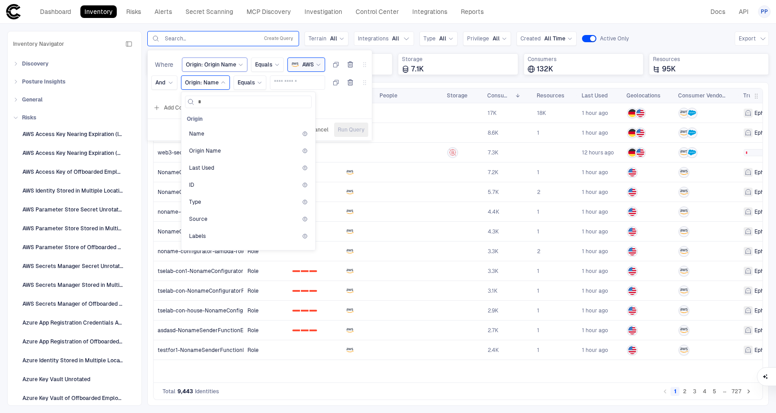
type input "**"
click at [219, 132] on span "CSP Account ID" at bounding box center [209, 133] width 40 height 7
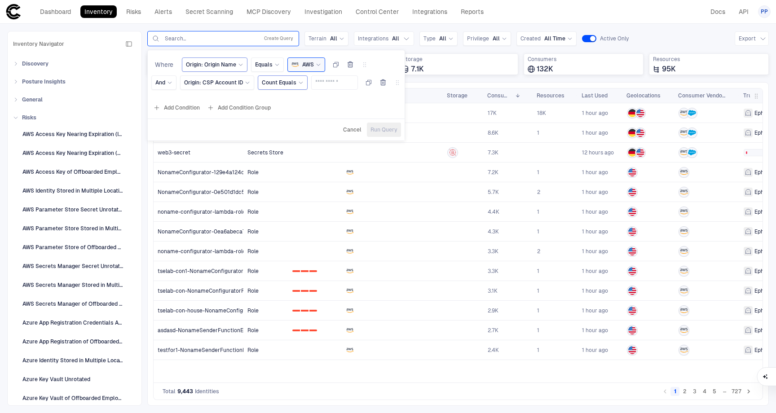
click at [281, 85] on span "Count Equals" at bounding box center [279, 82] width 35 height 7
click at [289, 119] on span "Count Equals" at bounding box center [314, 119] width 96 height 7
click at [327, 85] on input "text" at bounding box center [334, 82] width 39 height 13
click at [230, 85] on span "Origin: CSP Account ID" at bounding box center [213, 82] width 59 height 7
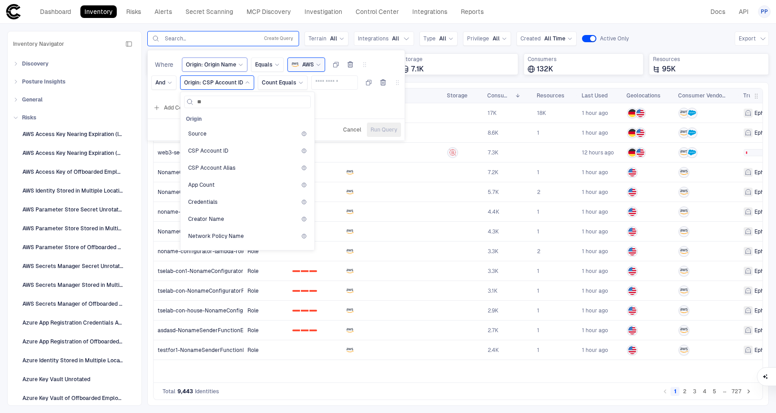
type input "***"
click at [350, 109] on div "Add Condition Add Condition Group" at bounding box center [276, 108] width 257 height 14
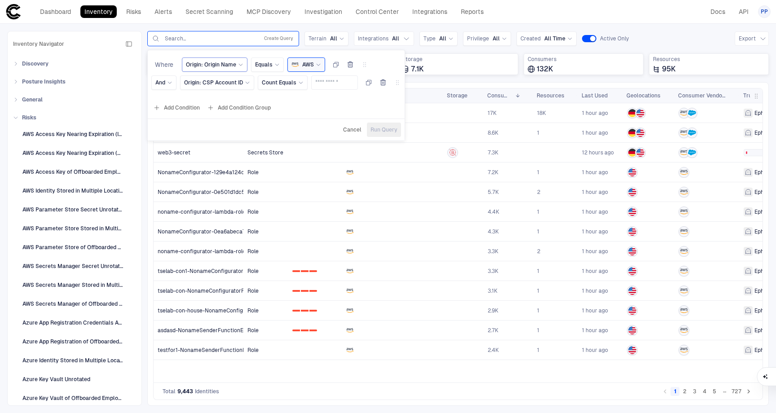
click at [356, 127] on span "Cancel" at bounding box center [352, 129] width 18 height 7
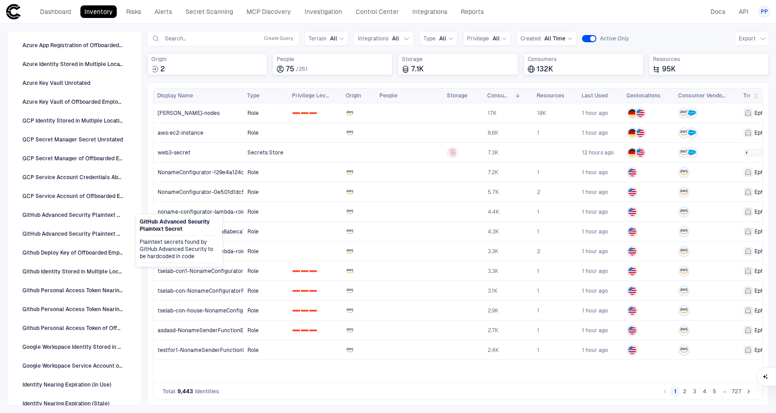
scroll to position [0, 0]
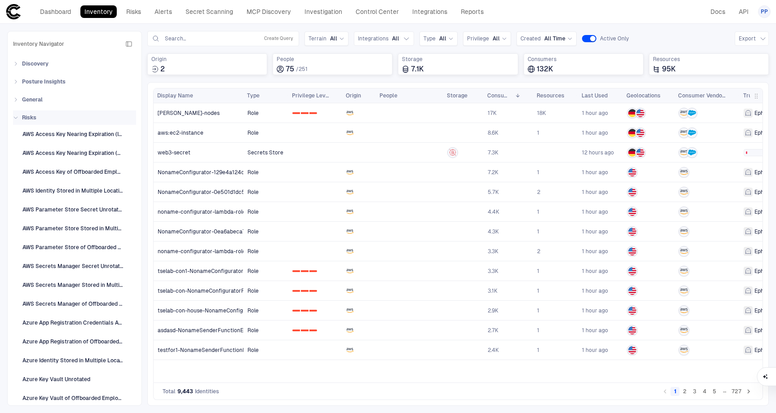
click at [17, 117] on icon at bounding box center [16, 118] width 4 height 2
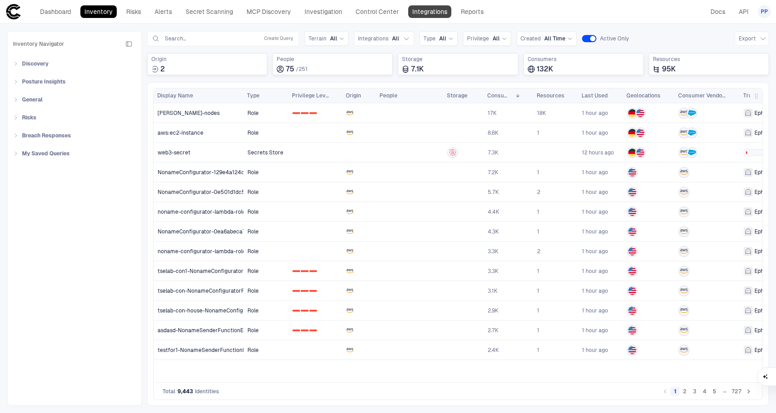
click at [440, 13] on link "Integrations" at bounding box center [429, 11] width 43 height 13
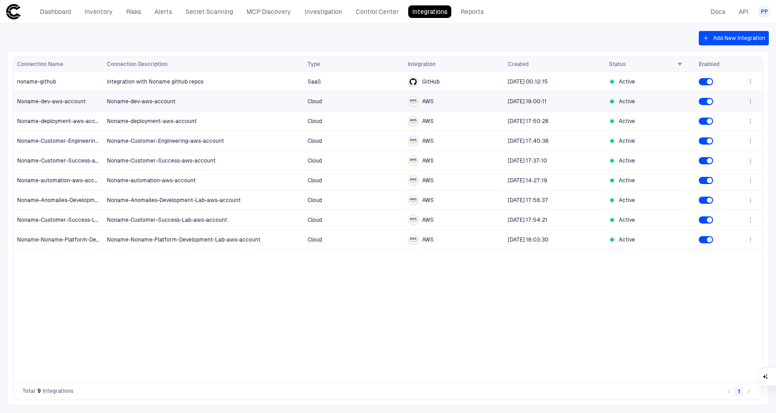
click at [126, 101] on span "Noname-dev-aws-account" at bounding box center [141, 101] width 69 height 6
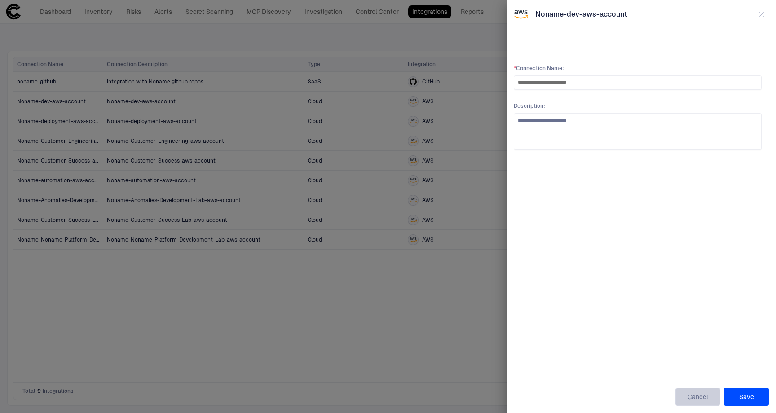
click at [696, 395] on button "Cancel" at bounding box center [697, 397] width 45 height 18
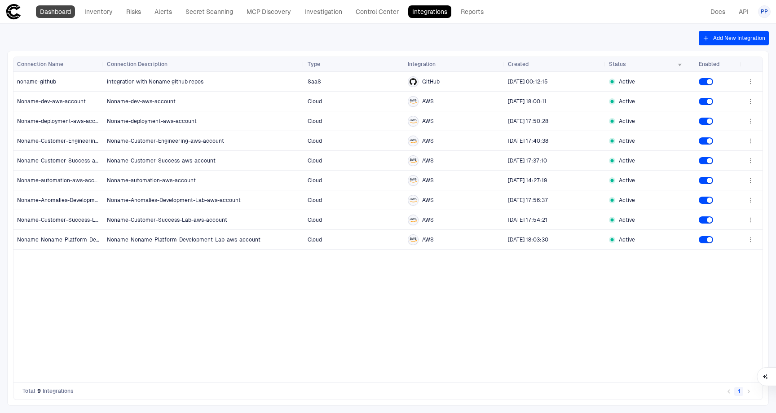
click at [56, 9] on link "Dashboard" at bounding box center [55, 11] width 39 height 13
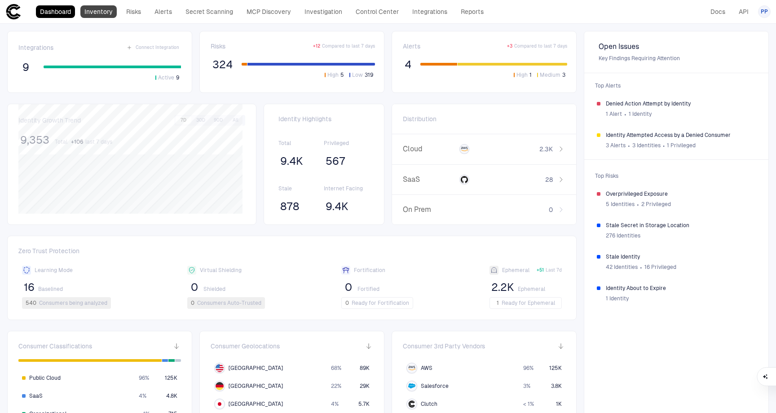
click at [109, 13] on link "Inventory" at bounding box center [98, 11] width 36 height 13
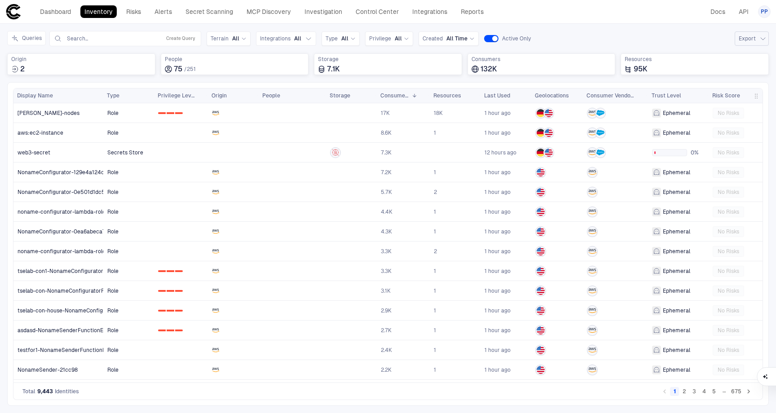
click at [757, 40] on button "Export" at bounding box center [752, 38] width 34 height 14
click at [677, 39] on div at bounding box center [388, 206] width 776 height 413
click at [436, 13] on link "Integrations" at bounding box center [429, 11] width 43 height 13
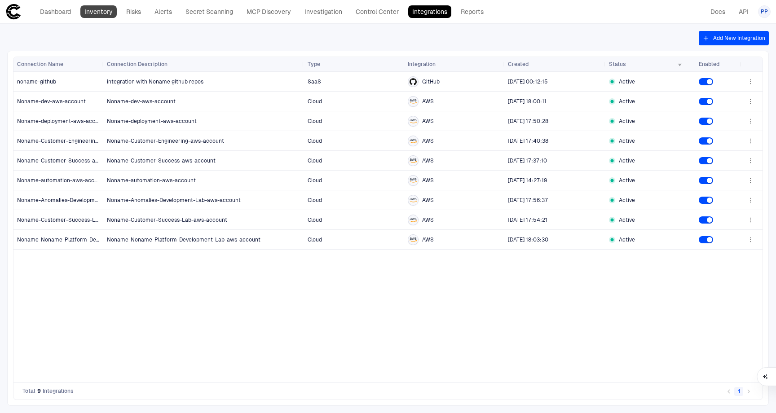
click at [101, 12] on link "Inventory" at bounding box center [98, 11] width 36 height 13
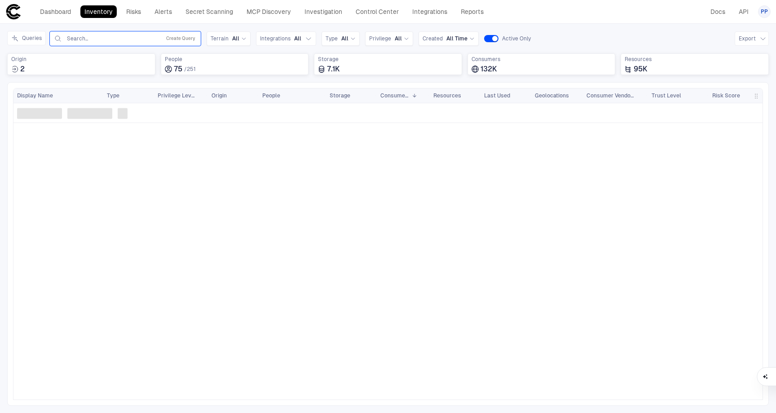
click at [88, 39] on input "text" at bounding box center [111, 38] width 91 height 7
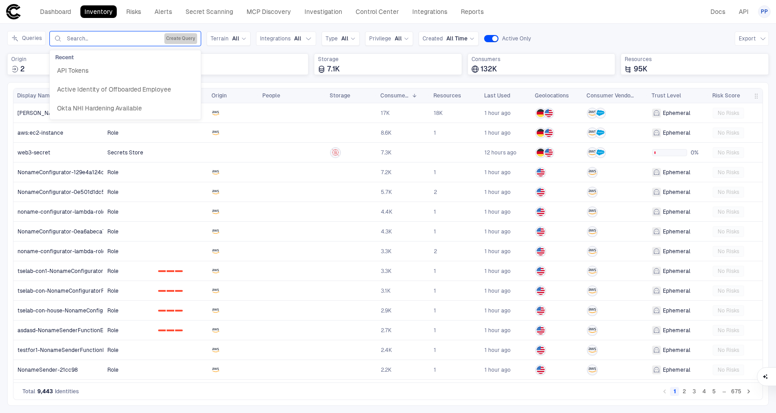
click at [185, 38] on button "Create Query" at bounding box center [180, 38] width 33 height 11
click at [89, 91] on button "Add Condition" at bounding box center [78, 91] width 50 height 14
click at [113, 64] on span "Origin: Name" at bounding box center [103, 64] width 34 height 7
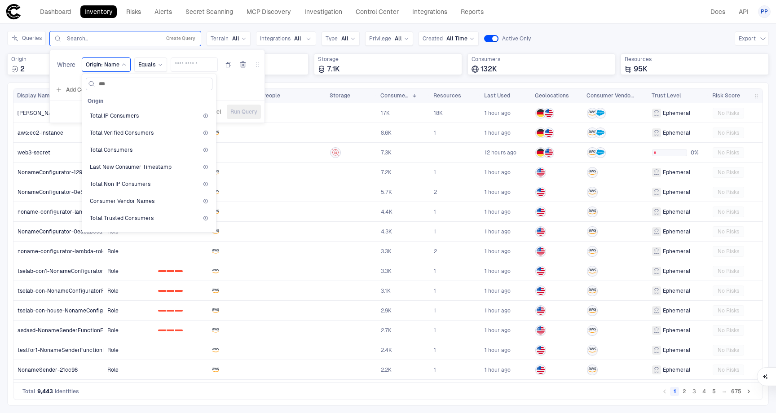
type input "****"
click at [115, 116] on span "Connection Name" at bounding box center [113, 115] width 46 height 7
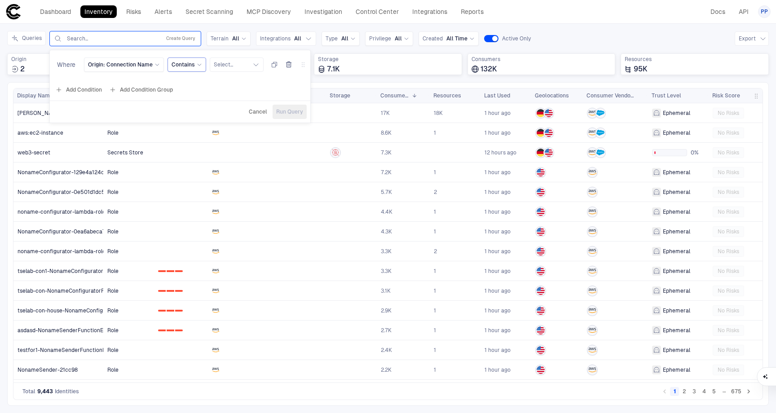
click at [187, 64] on span "Contains" at bounding box center [183, 64] width 23 height 7
click at [231, 63] on button "Select..." at bounding box center [237, 64] width 54 height 14
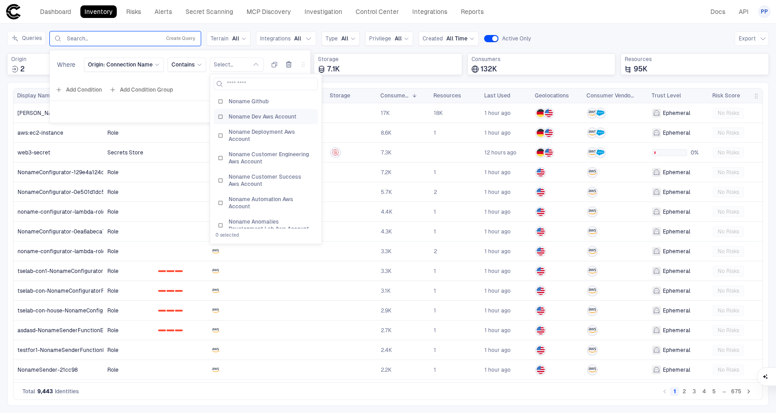
click at [272, 118] on span "Noname Dev Aws Account" at bounding box center [263, 116] width 68 height 7
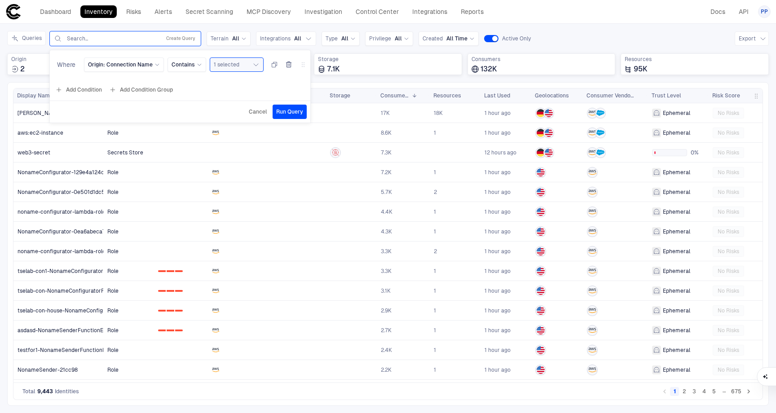
click at [570, 42] on div "Queries Use Up and Down to choose options, press Enter to select the currently …" at bounding box center [387, 38] width 761 height 15
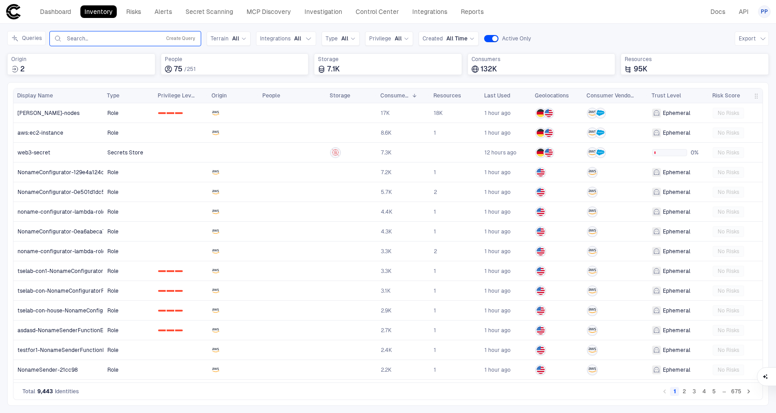
click at [107, 40] on input "text" at bounding box center [111, 38] width 91 height 7
click at [186, 38] on button "Create Query" at bounding box center [180, 38] width 33 height 11
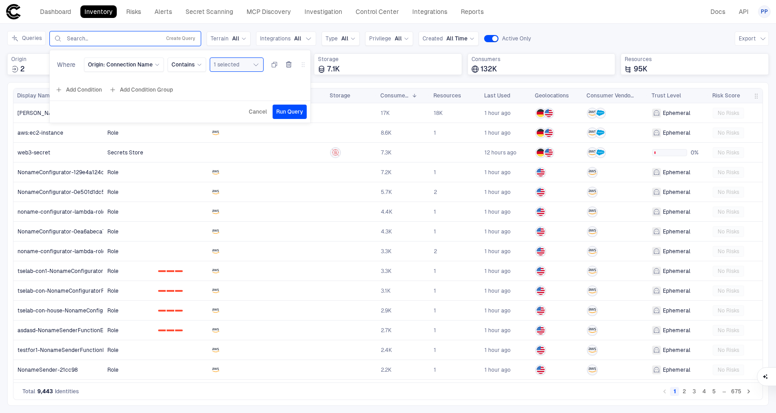
click at [295, 112] on span "Run Query" at bounding box center [289, 111] width 27 height 7
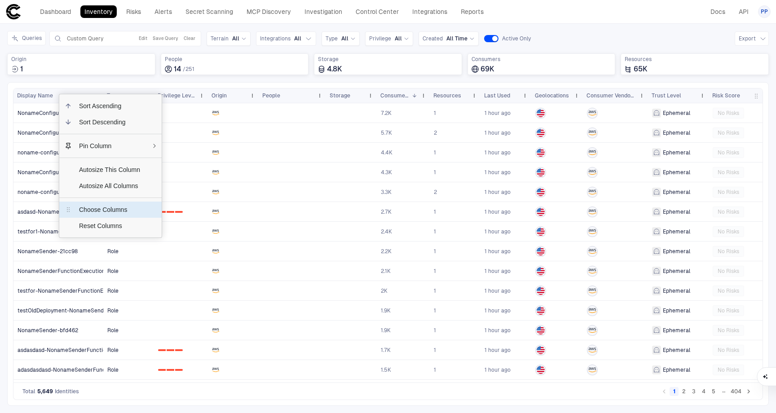
click at [128, 209] on span "Choose Columns" at bounding box center [109, 210] width 75 height 16
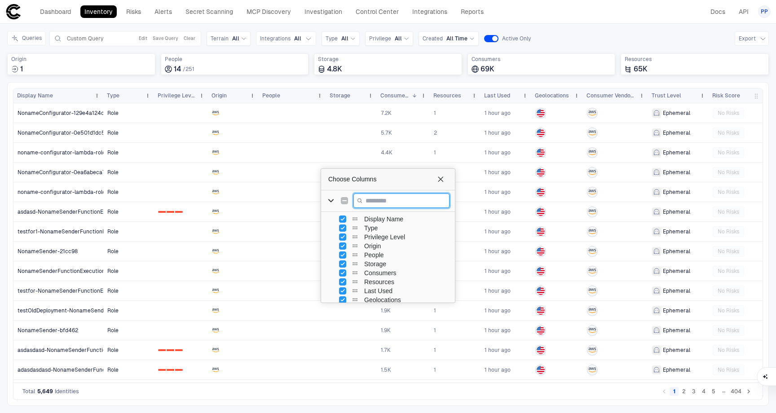
click at [377, 200] on input "Filter Columns Input" at bounding box center [401, 201] width 96 height 14
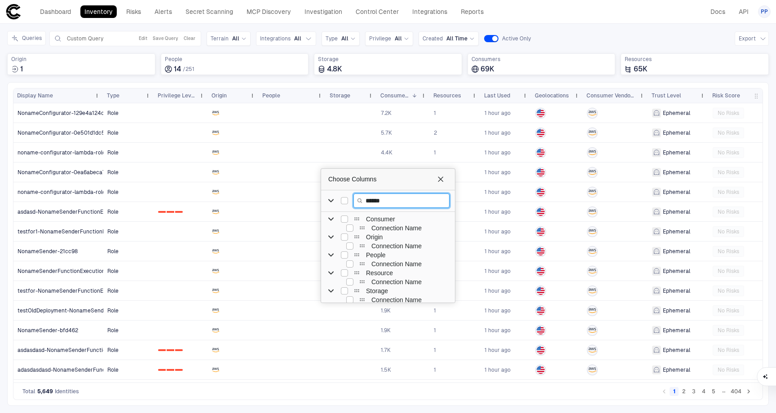
type input "******"
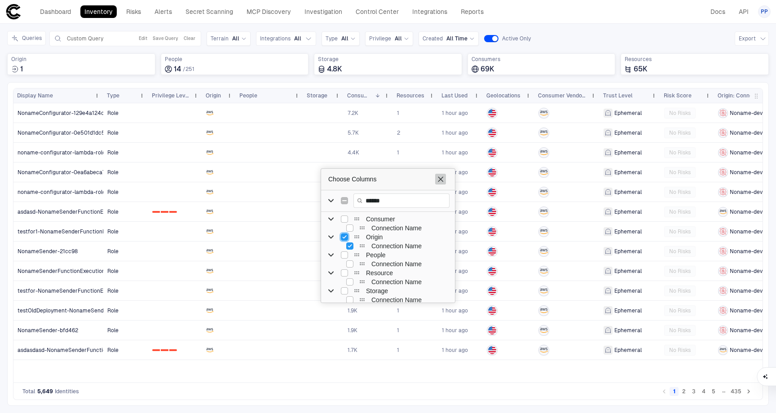
click at [443, 180] on span "Choose Columns" at bounding box center [440, 179] width 7 height 7
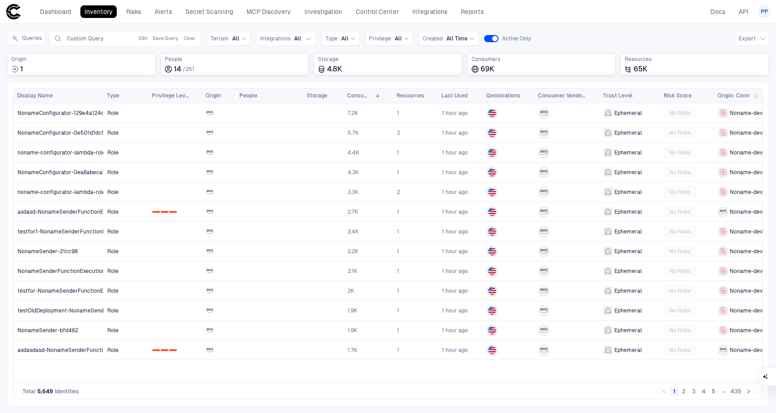
scroll to position [0, 23]
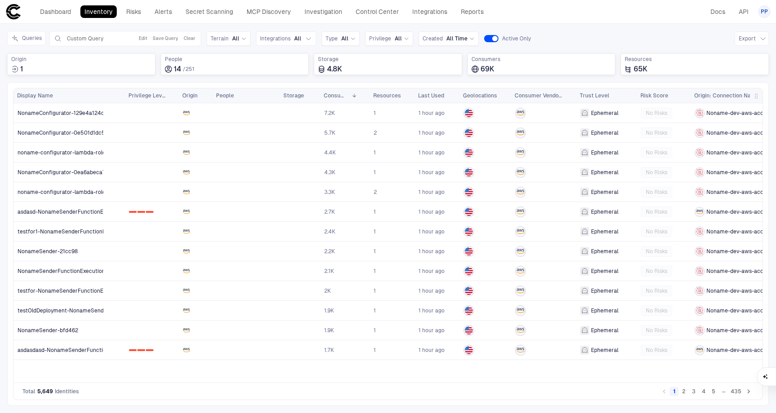
drag, startPoint x: 761, startPoint y: 96, endPoint x: 775, endPoint y: 99, distance: 14.3
click at [775, 100] on div "Inventory Navigator Discovery AD Service Accounts Access from Non-Org Addresses…" at bounding box center [388, 218] width 776 height 389
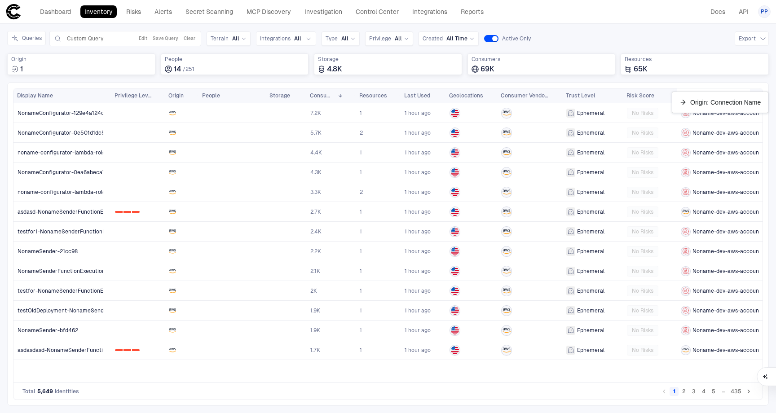
scroll to position [0, 27]
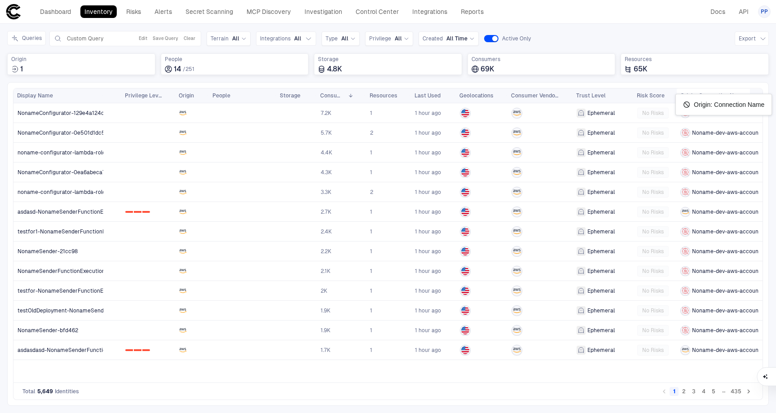
drag, startPoint x: 708, startPoint y: 95, endPoint x: 754, endPoint y: 94, distance: 45.4
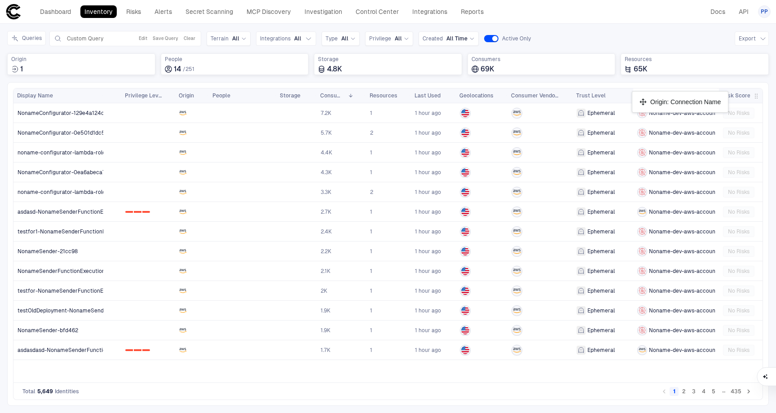
drag, startPoint x: 730, startPoint y: 97, endPoint x: 636, endPoint y: 95, distance: 93.4
drag, startPoint x: 718, startPoint y: 94, endPoint x: 775, endPoint y: 89, distance: 57.7
click at [775, 89] on div "Inventory Navigator Discovery AD Service Accounts Access from Non-Org Addresses…" at bounding box center [388, 218] width 776 height 389
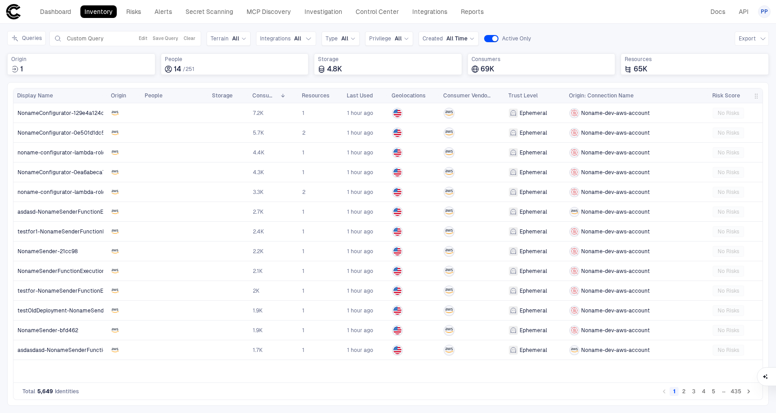
click at [708, 94] on div "Risk Score" at bounding box center [735, 95] width 54 height 14
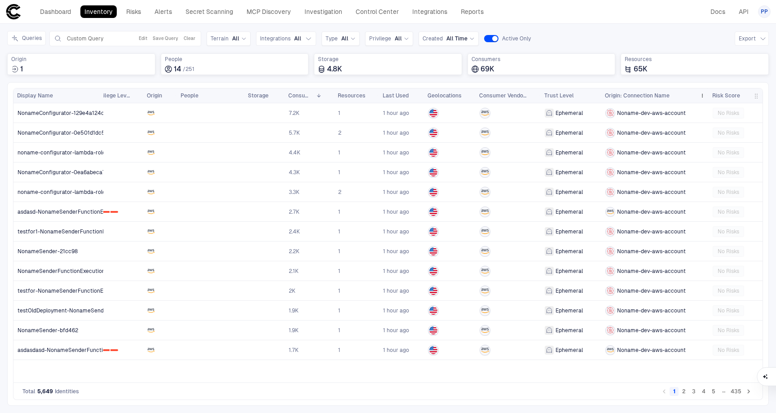
scroll to position [0, 59]
drag, startPoint x: 708, startPoint y: 95, endPoint x: 677, endPoint y: 96, distance: 31.4
click at [677, 96] on div "Origin: Connection Name" at bounding box center [657, 95] width 112 height 14
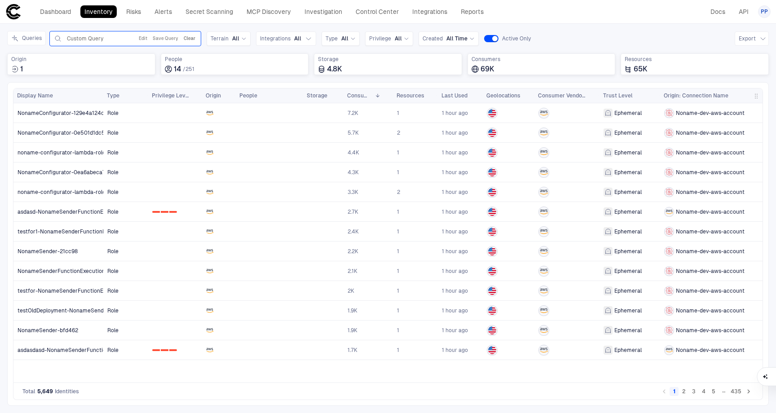
click at [188, 41] on button "Clear" at bounding box center [189, 38] width 15 height 11
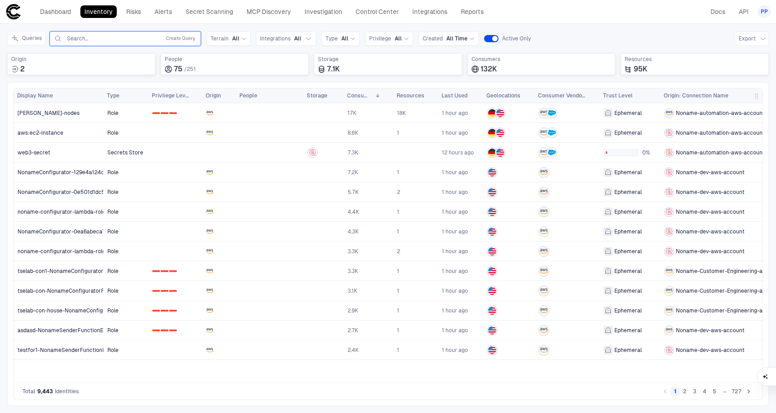
scroll to position [0, 63]
click at [141, 16] on link "Risks" at bounding box center [133, 11] width 23 height 13
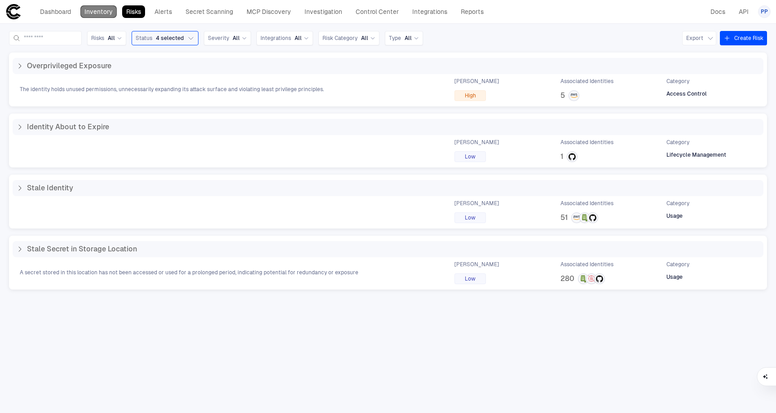
click at [97, 12] on link "Inventory" at bounding box center [98, 11] width 36 height 13
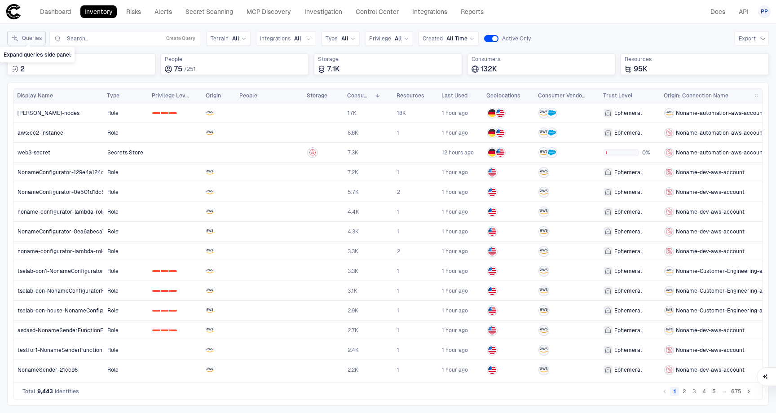
click at [22, 39] on button "Queries" at bounding box center [26, 38] width 39 height 14
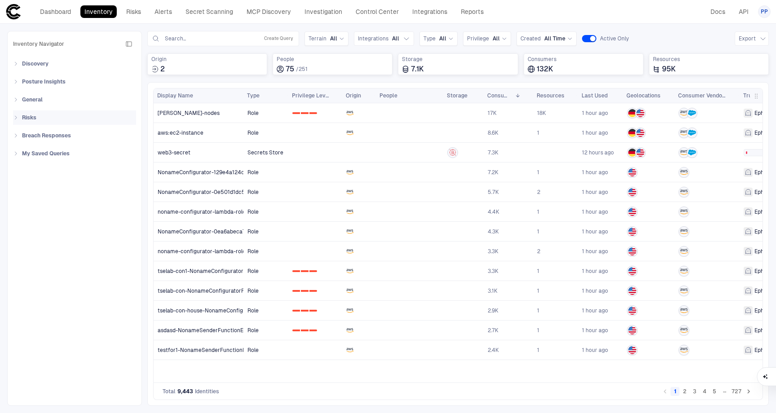
click at [16, 117] on icon at bounding box center [15, 117] width 5 height 5
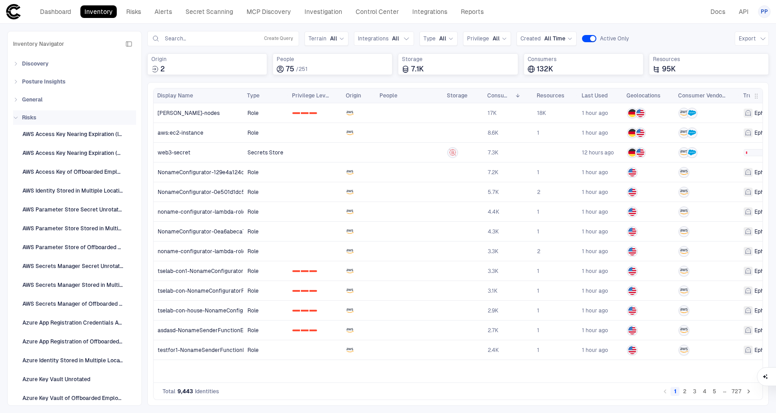
click at [16, 118] on icon at bounding box center [16, 118] width 4 height 2
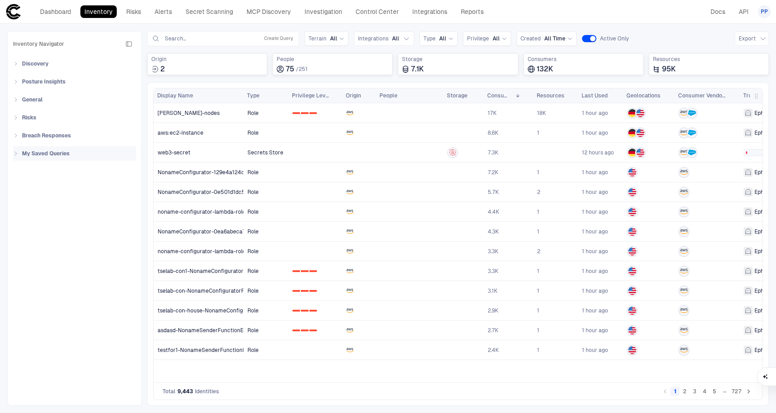
click at [14, 152] on icon at bounding box center [15, 153] width 5 height 5
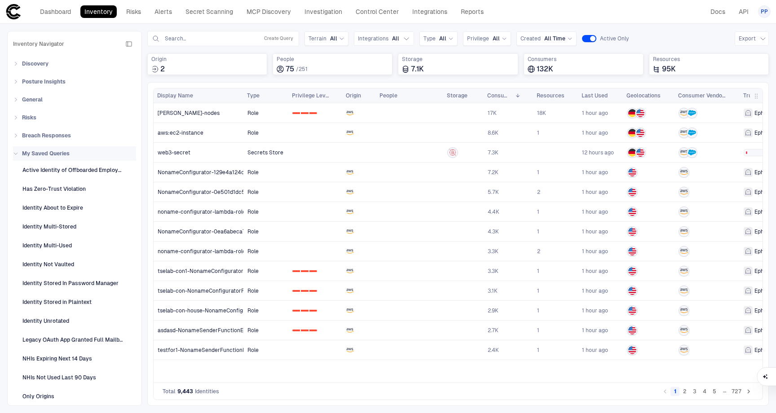
click at [16, 152] on icon at bounding box center [15, 153] width 5 height 5
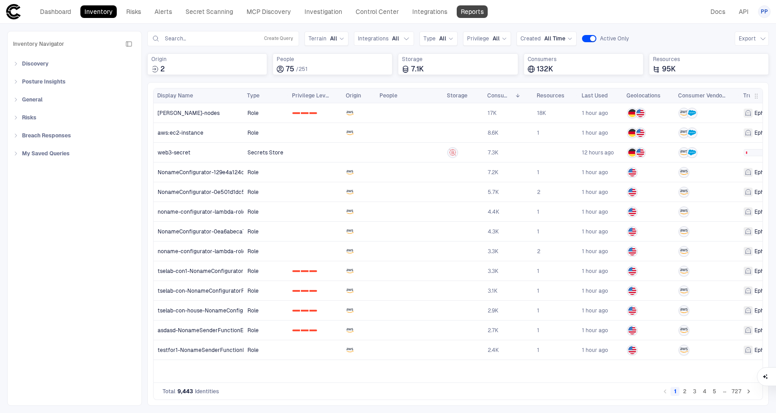
click at [471, 9] on link "Reports" at bounding box center [472, 11] width 31 height 13
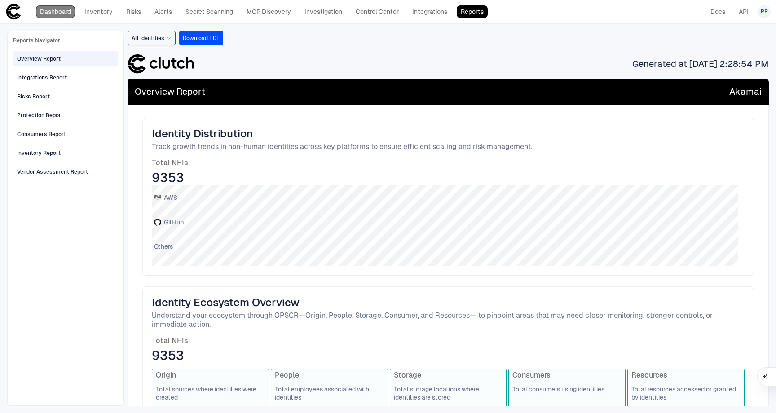
click at [60, 14] on link "Dashboard" at bounding box center [55, 11] width 39 height 13
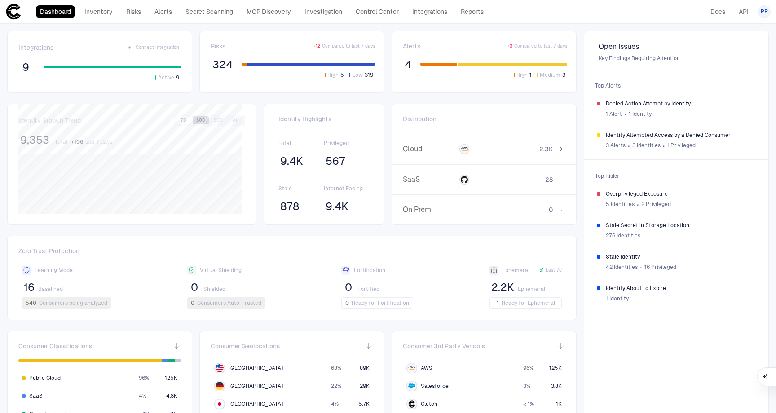
click at [202, 122] on button "30D" at bounding box center [201, 120] width 16 height 8
click at [216, 120] on button "90D" at bounding box center [218, 120] width 16 height 8
click at [179, 120] on button "7D" at bounding box center [184, 120] width 16 height 8
click at [232, 119] on button "All" at bounding box center [236, 120] width 16 height 8
click at [184, 121] on button "7D" at bounding box center [184, 120] width 16 height 8
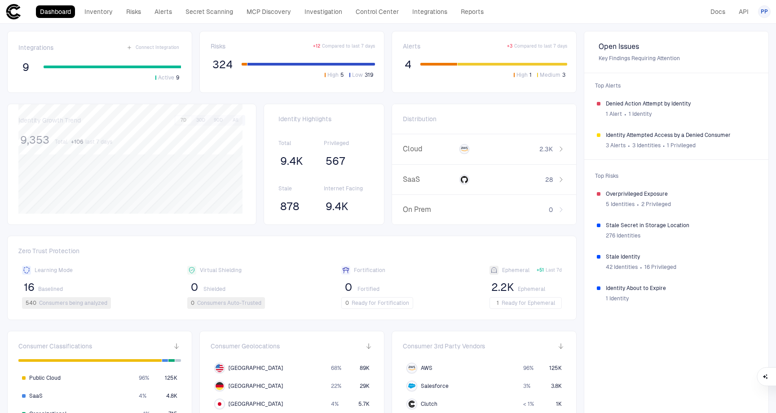
click at [27, 137] on span "9,353" at bounding box center [34, 139] width 29 height 13
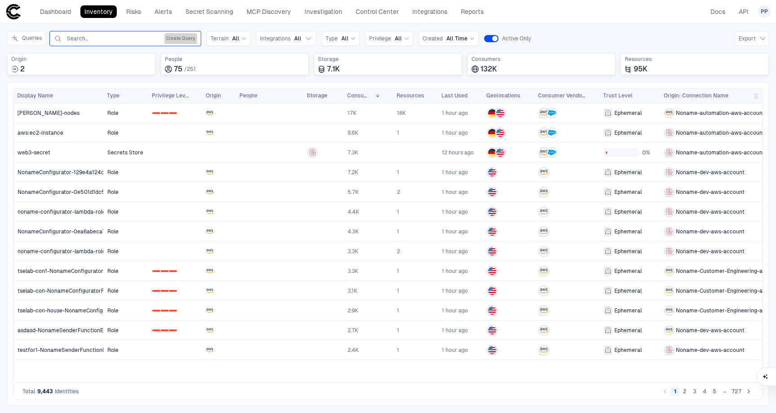
click at [179, 39] on button "Create Query" at bounding box center [180, 38] width 33 height 11
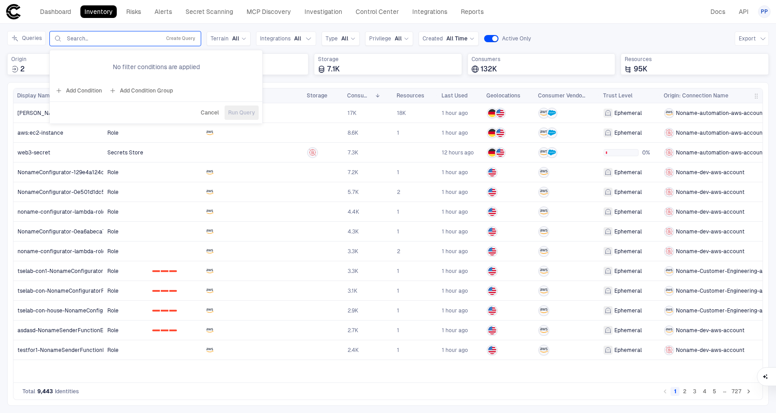
click at [85, 92] on button "Add Condition" at bounding box center [78, 91] width 50 height 14
click at [108, 63] on span "Origin: Name" at bounding box center [103, 64] width 34 height 7
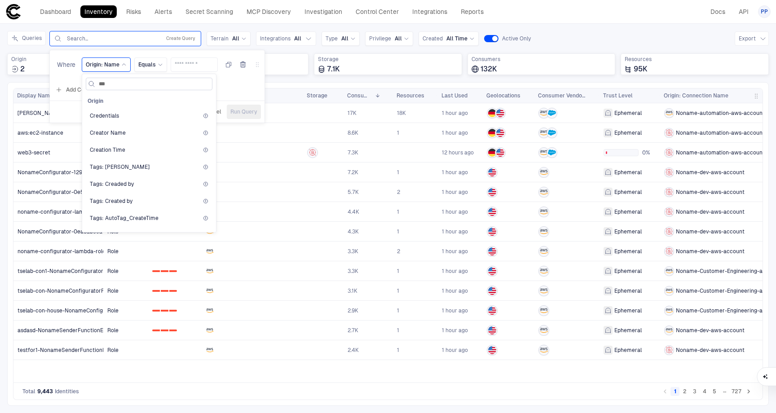
type input "****"
click at [125, 133] on div "Creation Time" at bounding box center [149, 132] width 119 height 7
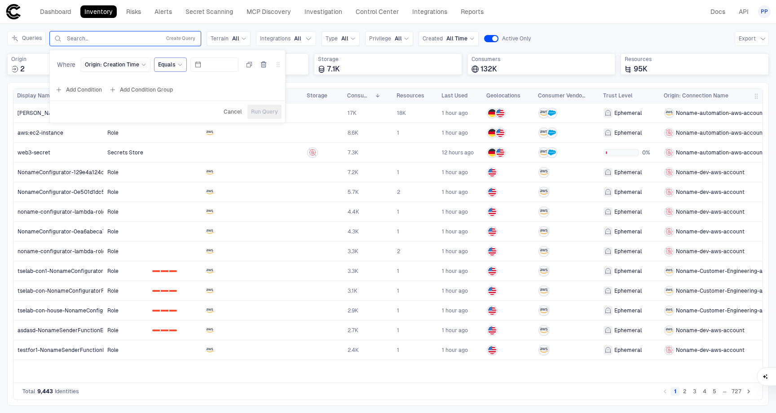
click at [171, 64] on span "Equals" at bounding box center [167, 64] width 18 height 7
click at [200, 169] on span "Last X Days" at bounding box center [210, 167] width 96 height 7
click at [219, 60] on input "number" at bounding box center [228, 64] width 39 height 13
drag, startPoint x: 215, startPoint y: 64, endPoint x: 196, endPoint y: 64, distance: 18.9
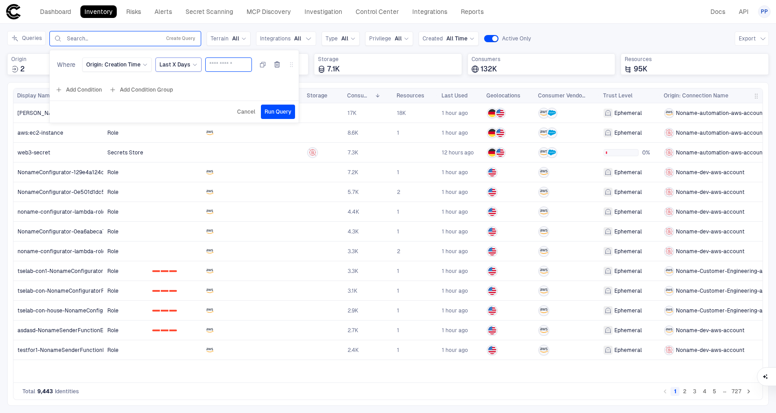
click at [198, 65] on div "Origin: Creation Time Last X Days *" at bounding box center [188, 64] width 213 height 14
type input "*"
click at [275, 110] on span "Run Query" at bounding box center [277, 111] width 27 height 7
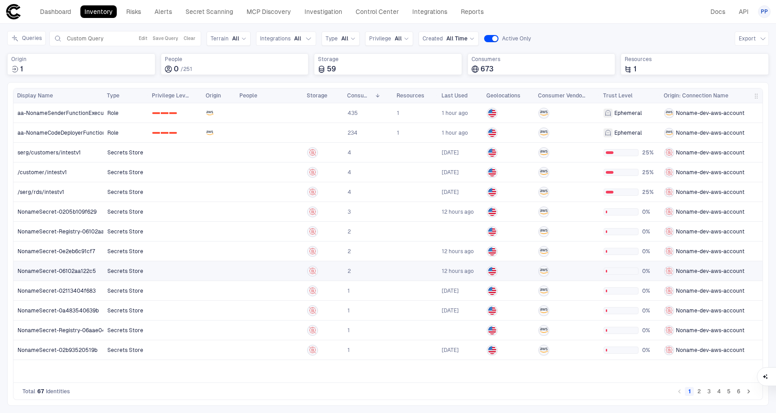
click at [73, 270] on span "NonameSecret-06102aa122c5" at bounding box center [57, 271] width 79 height 7
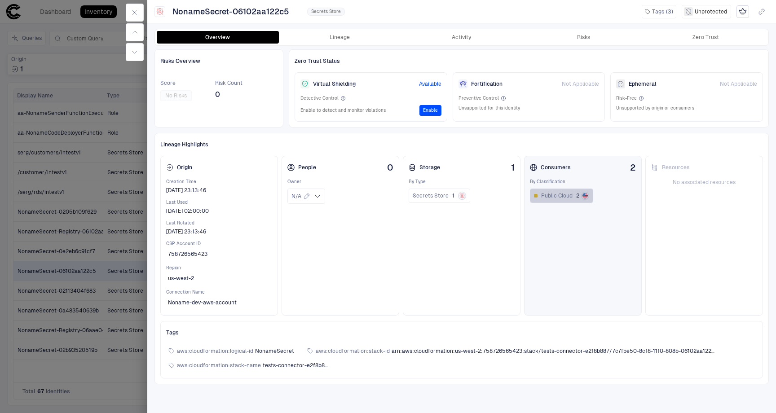
click at [563, 197] on span "Public Cloud" at bounding box center [556, 195] width 31 height 7
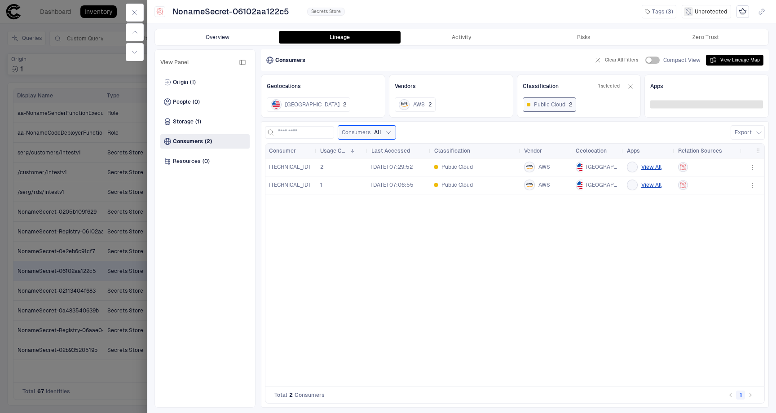
click at [197, 38] on button "Overview" at bounding box center [218, 37] width 122 height 13
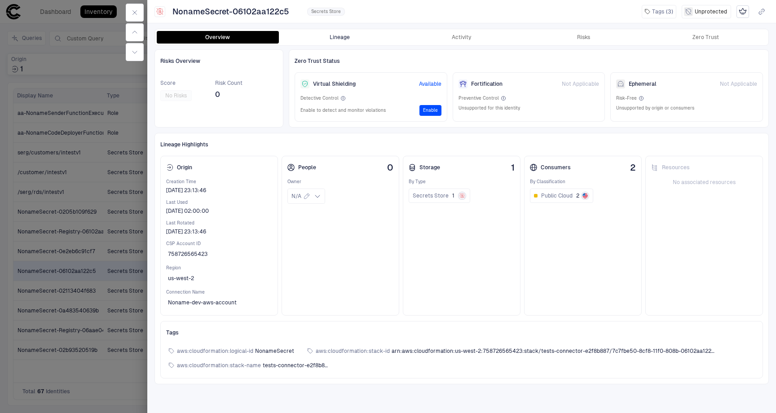
click at [320, 38] on button "Lineage" at bounding box center [340, 37] width 122 height 13
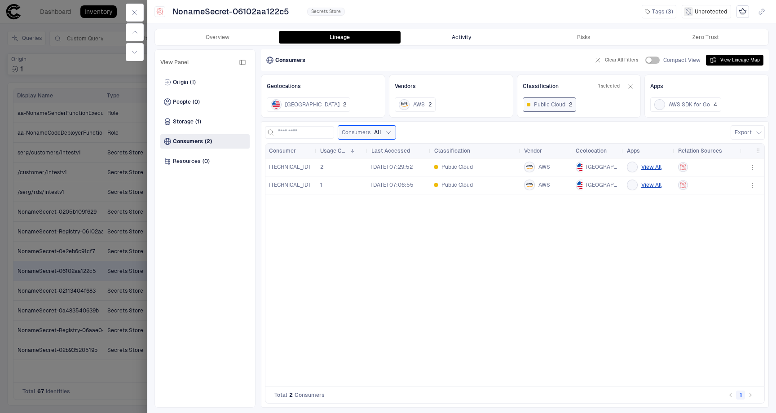
click at [458, 35] on button "Activity" at bounding box center [461, 37] width 122 height 13
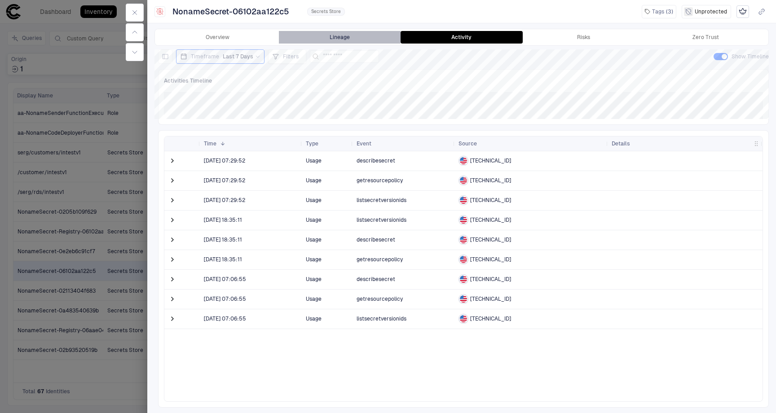
click at [319, 40] on button "Lineage" at bounding box center [340, 37] width 122 height 13
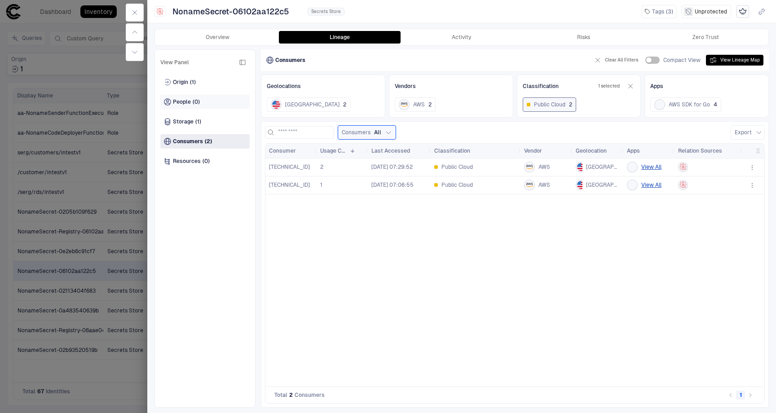
click at [195, 104] on span "(0)" at bounding box center [196, 101] width 7 height 7
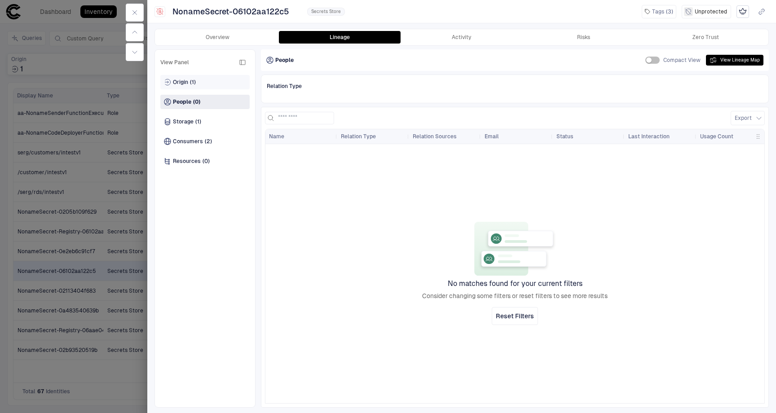
click at [190, 82] on span "(1)" at bounding box center [193, 82] width 6 height 7
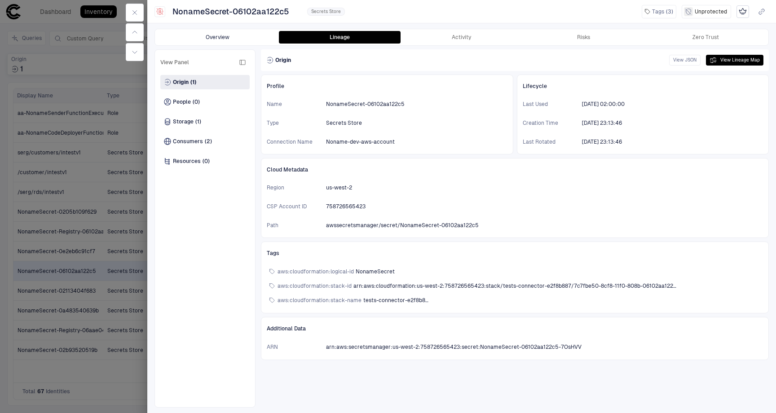
click at [231, 42] on button "Overview" at bounding box center [218, 37] width 122 height 13
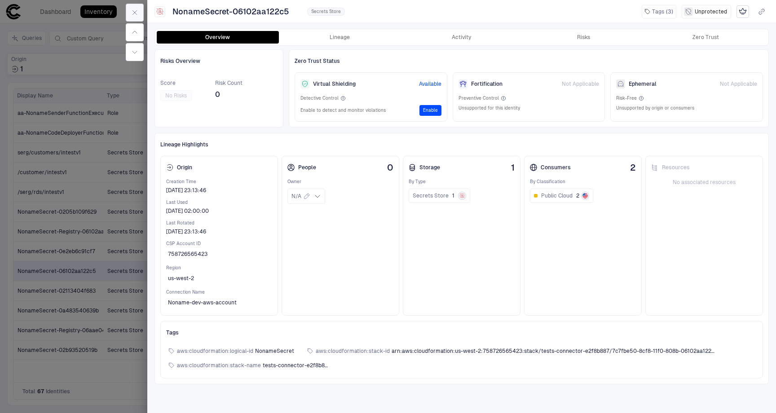
click at [136, 11] on icon "button" at bounding box center [135, 13] width 4 height 4
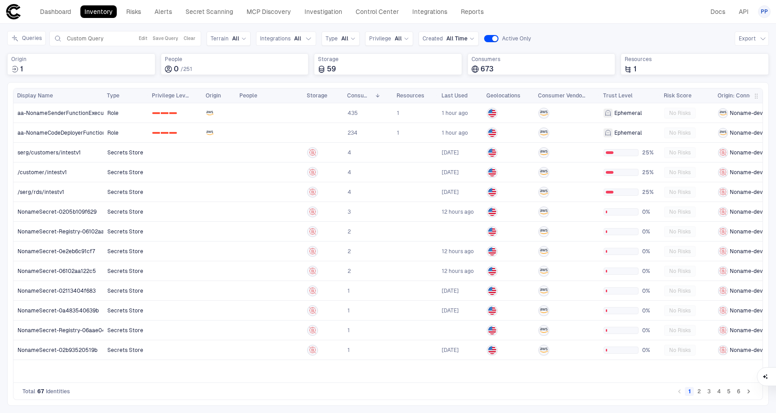
click at [697, 392] on button "2" at bounding box center [699, 391] width 9 height 9
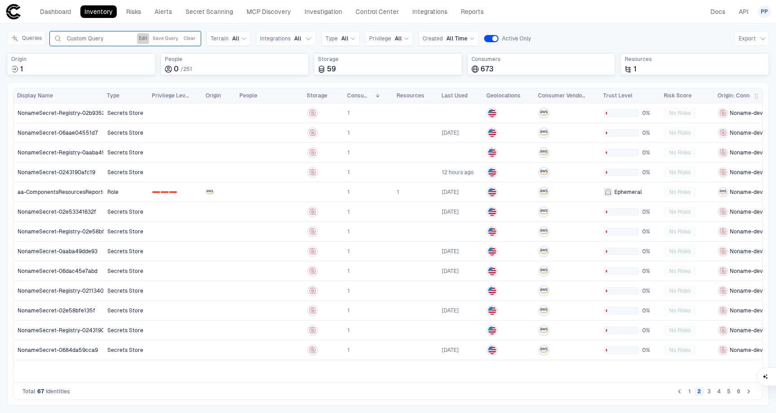
click at [147, 39] on button "Edit" at bounding box center [143, 38] width 12 height 11
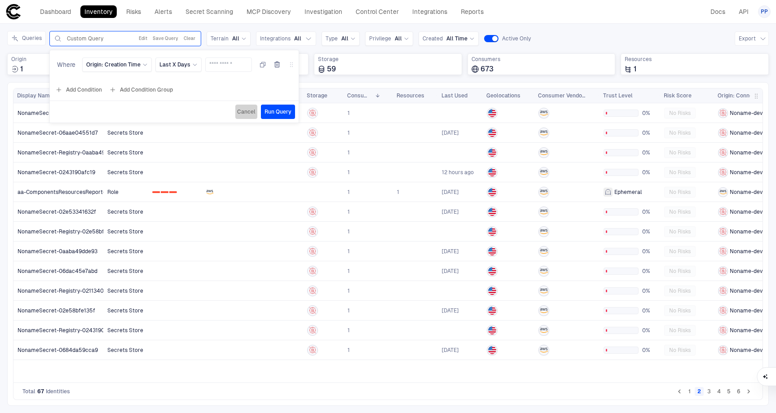
click at [243, 114] on span "Cancel" at bounding box center [246, 111] width 18 height 7
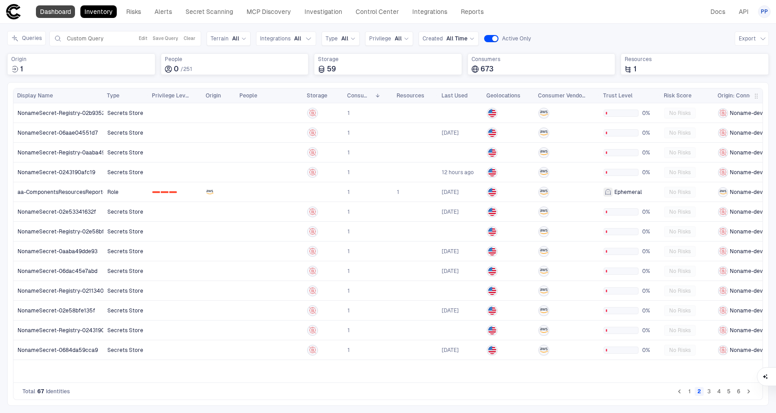
click at [59, 13] on link "Dashboard" at bounding box center [55, 11] width 39 height 13
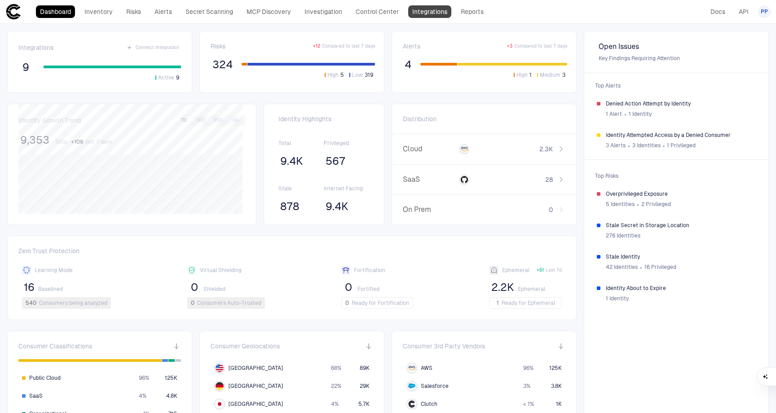
click at [421, 9] on link "Integrations" at bounding box center [429, 11] width 43 height 13
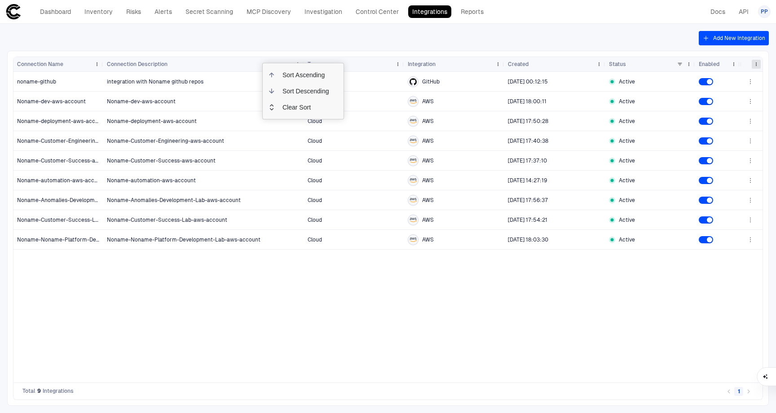
click at [755, 65] on span at bounding box center [755, 64] width 5 height 5
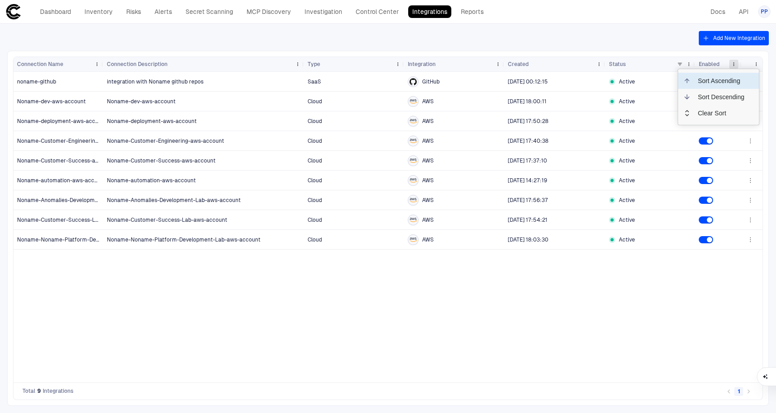
click at [735, 65] on span at bounding box center [733, 64] width 5 height 5
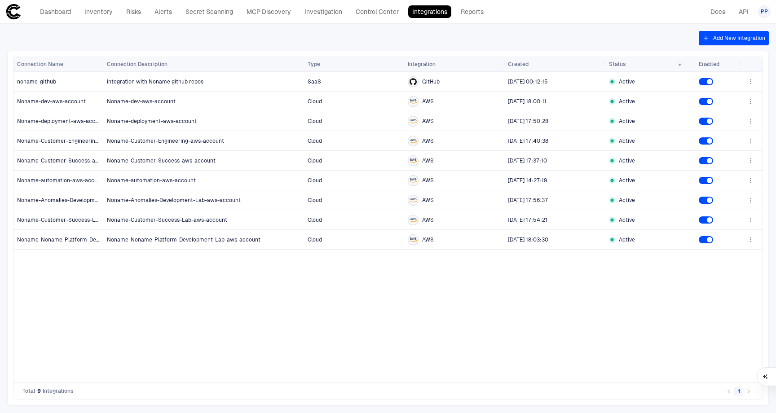
click at [682, 289] on div "integration with Noname github repos SaaS GitHub [DATE] 00:12:15 Active Noname-…" at bounding box center [421, 227] width 637 height 311
click at [750, 240] on icon "button" at bounding box center [750, 239] width 1 height 1
click at [720, 257] on li "Edit" at bounding box center [721, 260] width 60 height 14
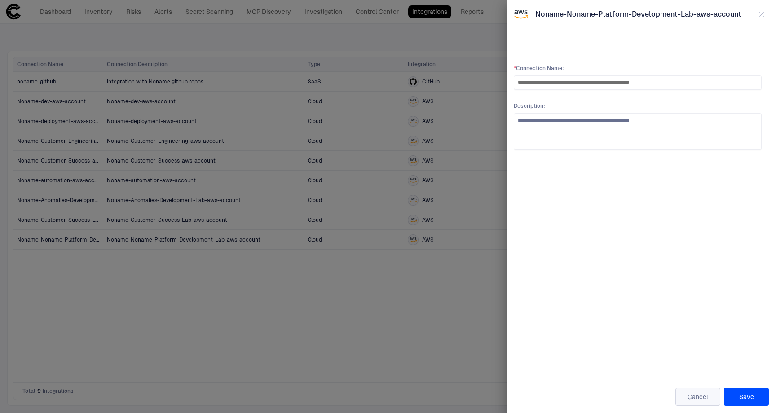
click at [700, 394] on button "Cancel" at bounding box center [697, 397] width 45 height 18
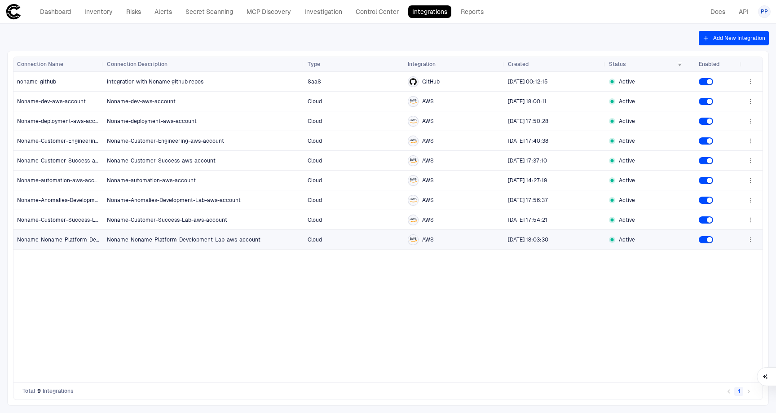
click at [752, 242] on icon "button" at bounding box center [750, 239] width 7 height 7
click at [706, 257] on div "Edit" at bounding box center [704, 259] width 10 height 7
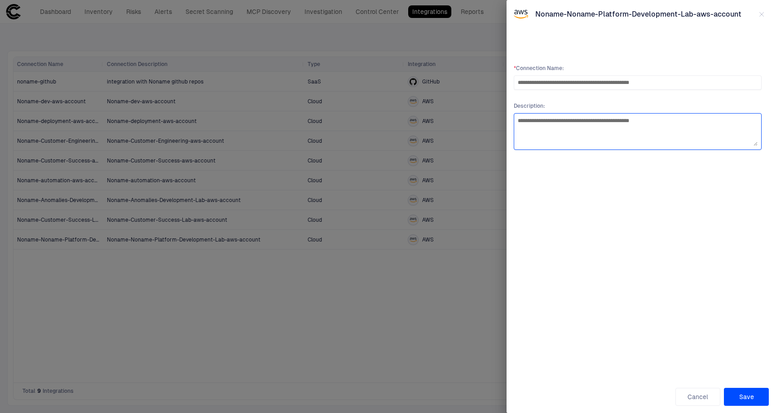
drag, startPoint x: 686, startPoint y: 123, endPoint x: 513, endPoint y: 119, distance: 172.9
click at [513, 119] on div "**********" at bounding box center [640, 206] width 269 height 413
click at [699, 399] on button "Cancel" at bounding box center [697, 397] width 45 height 18
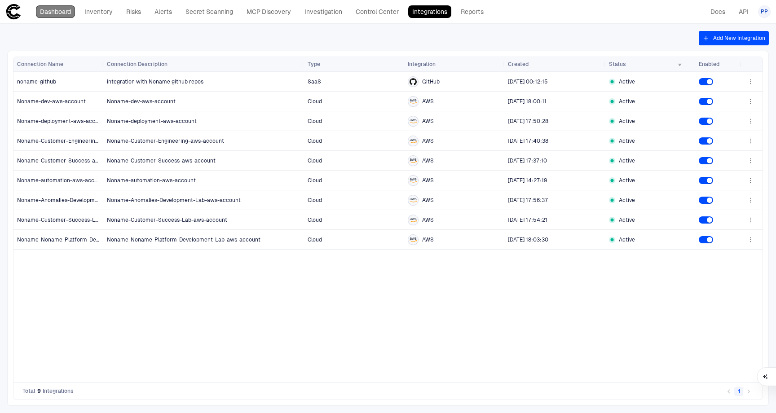
click at [52, 11] on link "Dashboard" at bounding box center [55, 11] width 39 height 13
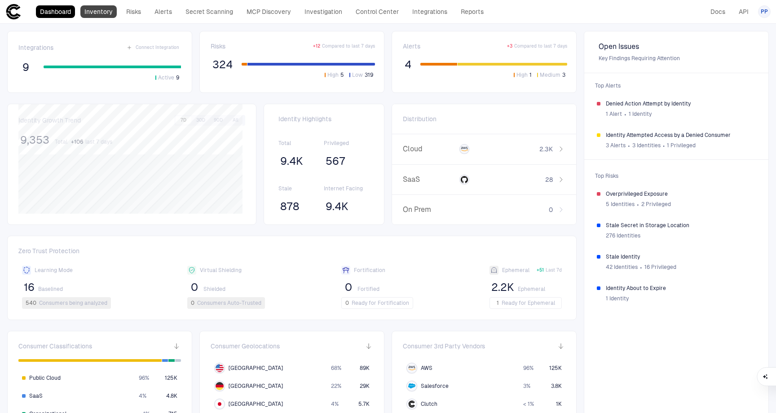
click at [97, 16] on link "Inventory" at bounding box center [98, 11] width 36 height 13
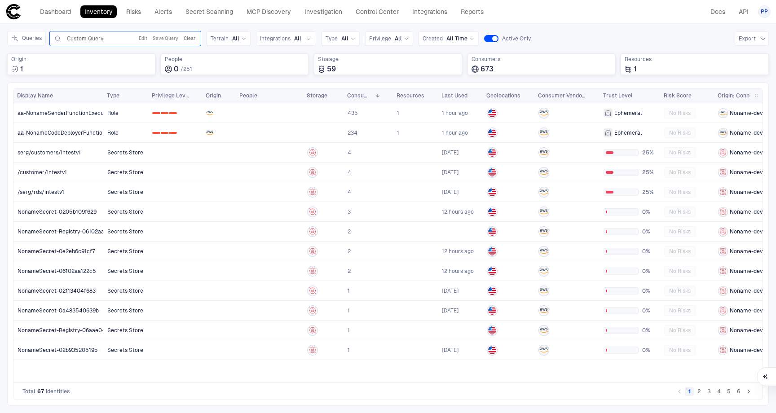
click at [187, 40] on button "Clear" at bounding box center [189, 38] width 15 height 11
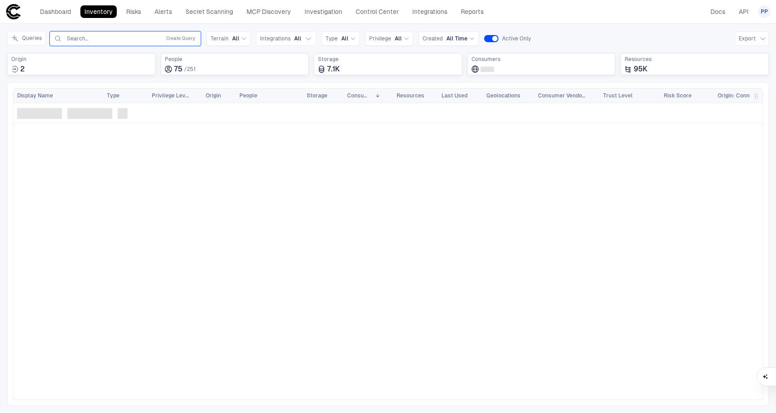
click at [102, 40] on input "text" at bounding box center [111, 38] width 91 height 7
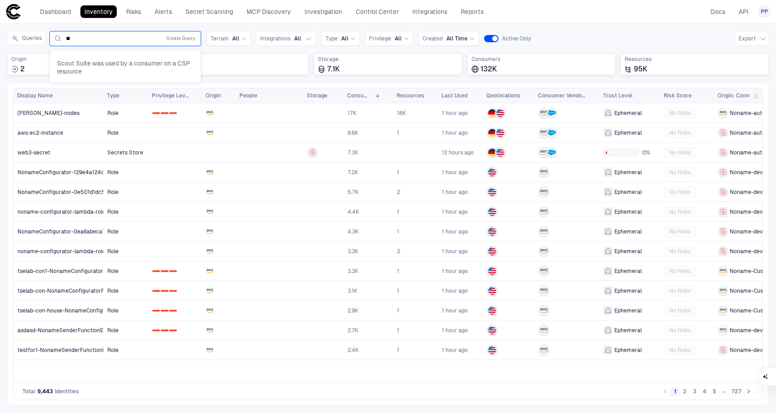
type input "*"
click at [253, 49] on div "Queries API Tokens, 1 of 3. 3 results available. Use Up and Down to choose opti…" at bounding box center [387, 56] width 761 height 51
click at [183, 40] on button "Create Query" at bounding box center [180, 38] width 33 height 11
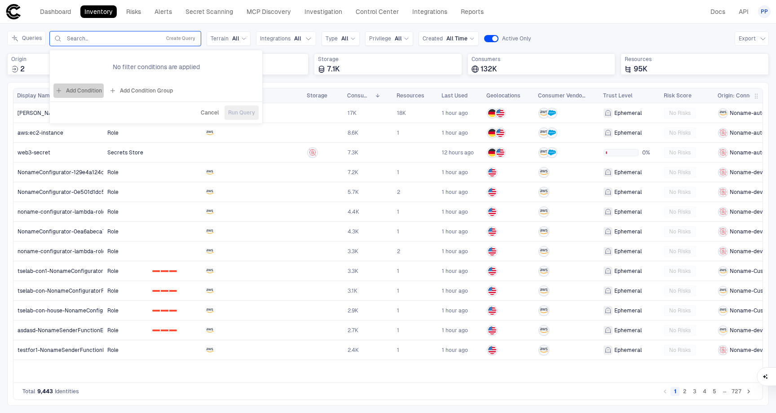
click at [92, 89] on button "Add Condition" at bounding box center [78, 91] width 50 height 14
click at [121, 66] on icon at bounding box center [123, 64] width 5 height 5
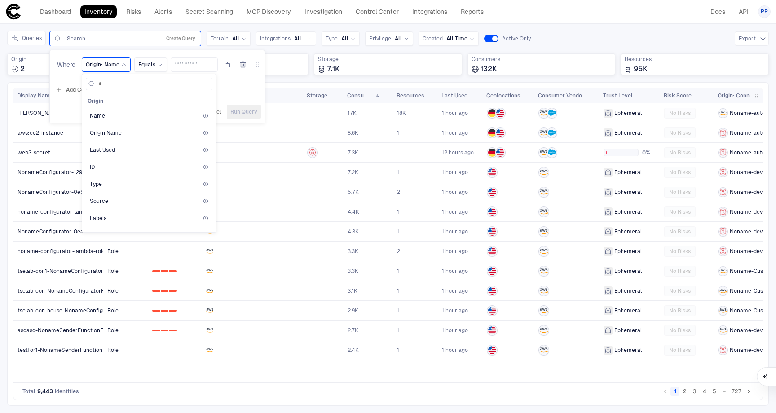
type input "**"
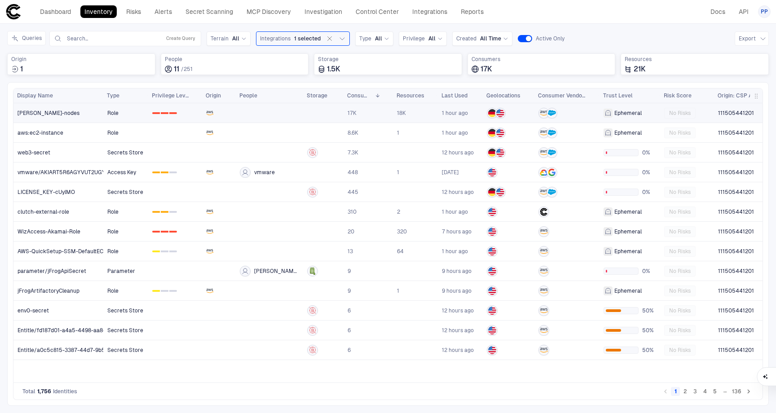
click at [734, 111] on span "111505441201" at bounding box center [736, 113] width 36 height 7
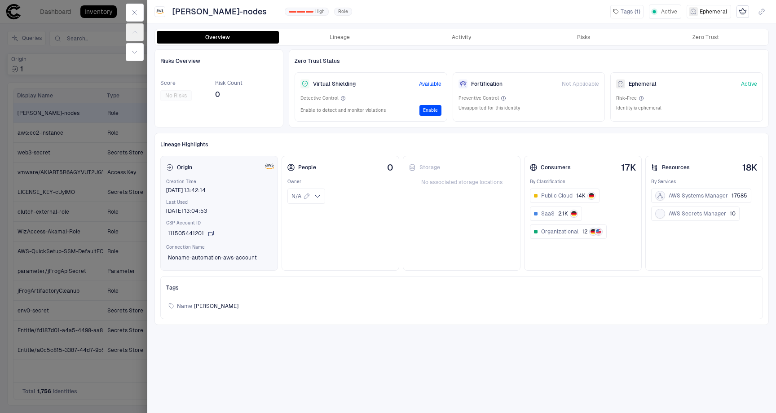
click at [192, 238] on button "111505441201" at bounding box center [191, 233] width 50 height 14
click at [139, 12] on button "button" at bounding box center [135, 13] width 18 height 18
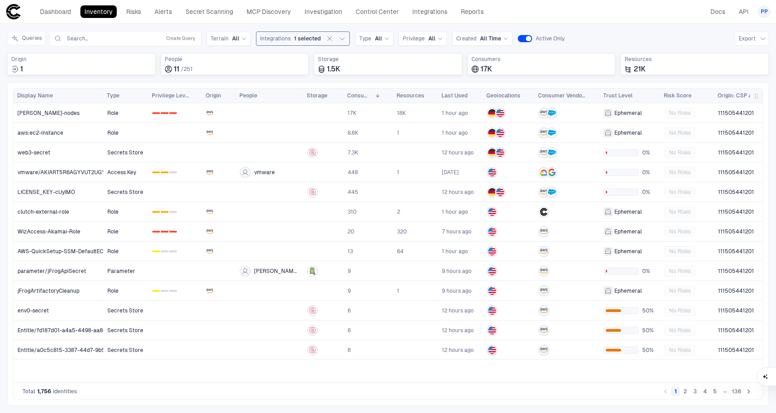
click at [340, 40] on icon "button" at bounding box center [342, 38] width 7 height 7
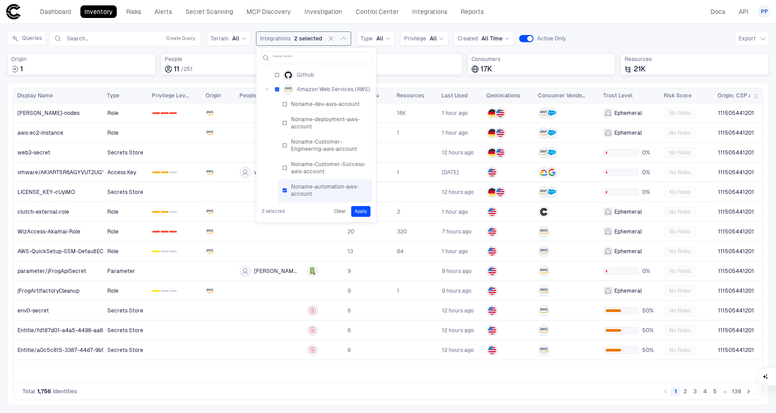
scroll to position [69, 0]
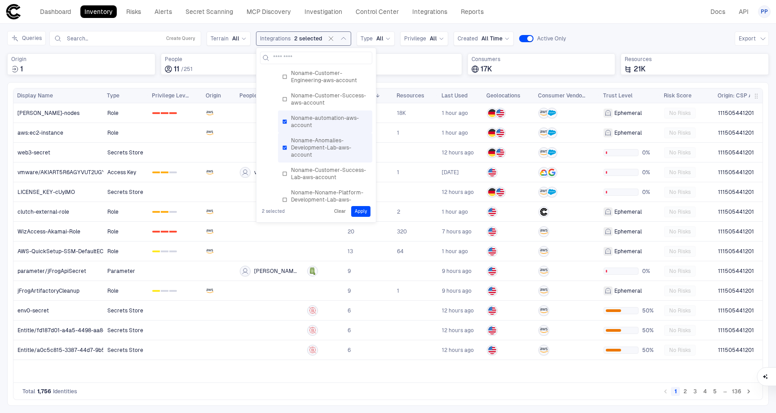
click at [287, 118] on div "Noname-automation-aws-account" at bounding box center [325, 121] width 86 height 14
click at [367, 209] on button "Apply" at bounding box center [360, 211] width 19 height 11
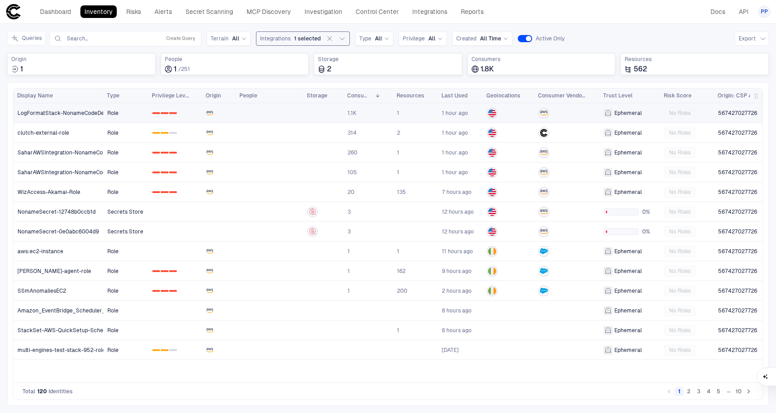
click at [730, 113] on span "567427027726" at bounding box center [737, 113] width 39 height 7
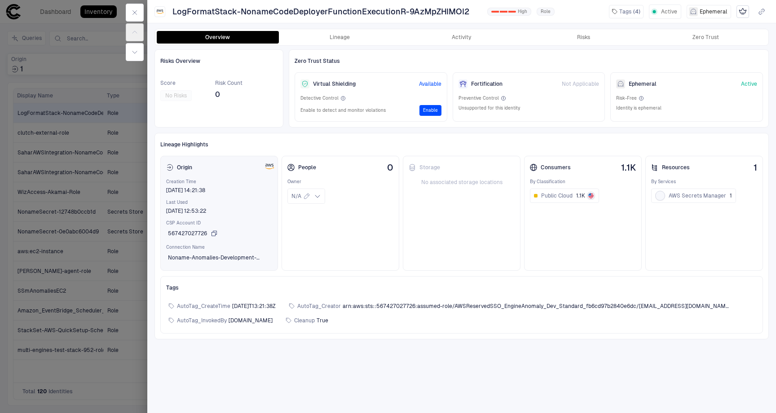
click at [200, 234] on span "567427027726" at bounding box center [187, 233] width 39 height 7
click at [134, 12] on icon "button" at bounding box center [135, 13] width 4 height 4
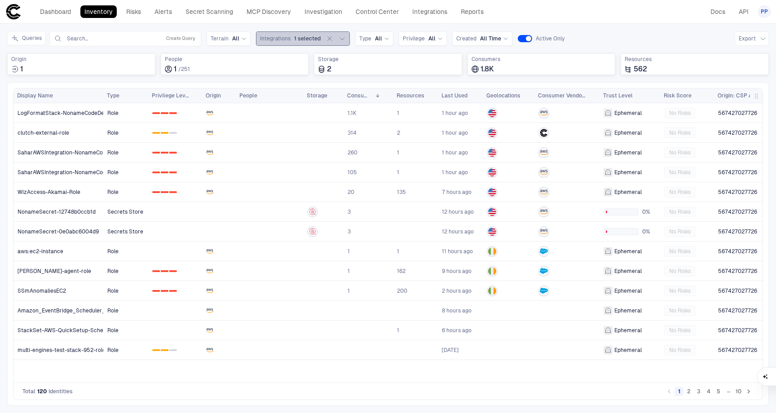
click at [340, 39] on icon "button" at bounding box center [342, 38] width 7 height 7
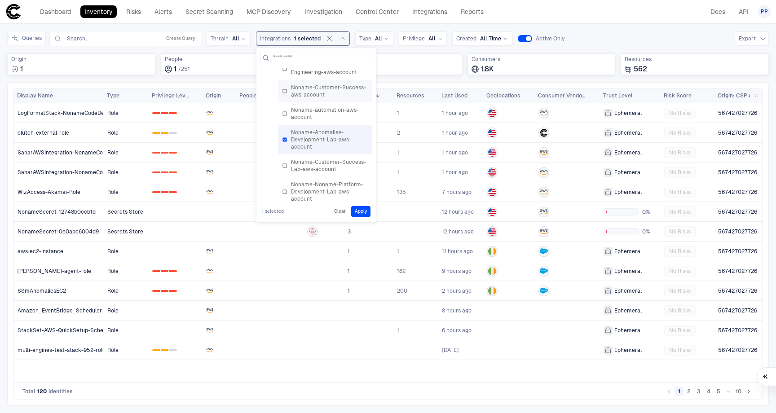
scroll to position [81, 0]
click at [314, 163] on span "Noname-Customer-Success-Lab-aws-account" at bounding box center [329, 161] width 77 height 14
click at [312, 130] on span "Noname-Anomalies-Development-Lab-aws-account" at bounding box center [329, 136] width 77 height 22
click at [360, 210] on button "Apply" at bounding box center [360, 211] width 19 height 11
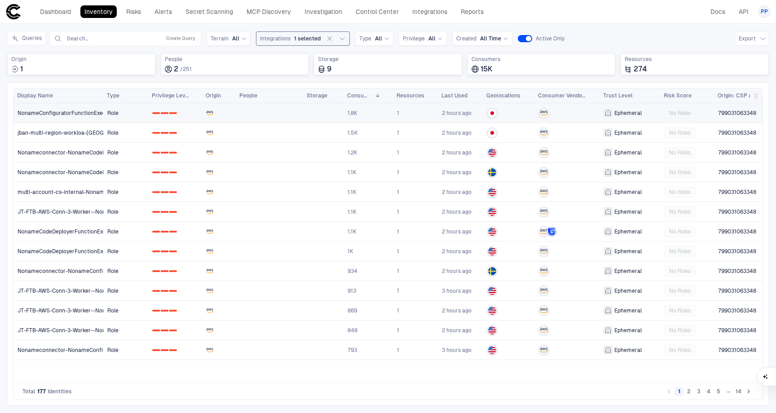
click at [732, 112] on span "799031063348" at bounding box center [737, 113] width 38 height 7
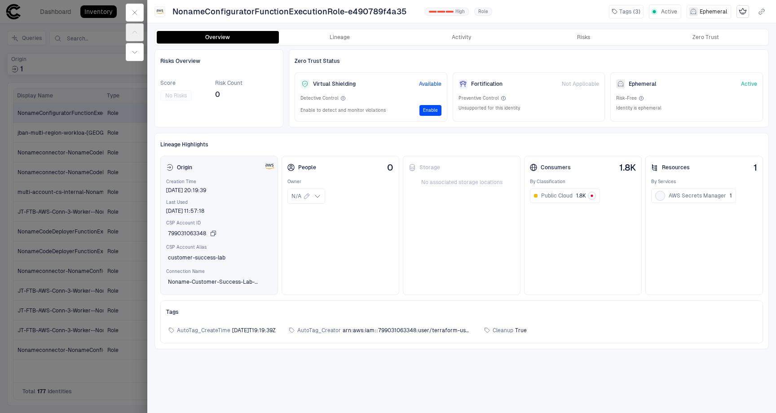
click at [195, 235] on span "799031063348" at bounding box center [187, 233] width 38 height 7
click at [135, 16] on icon "button" at bounding box center [134, 12] width 7 height 7
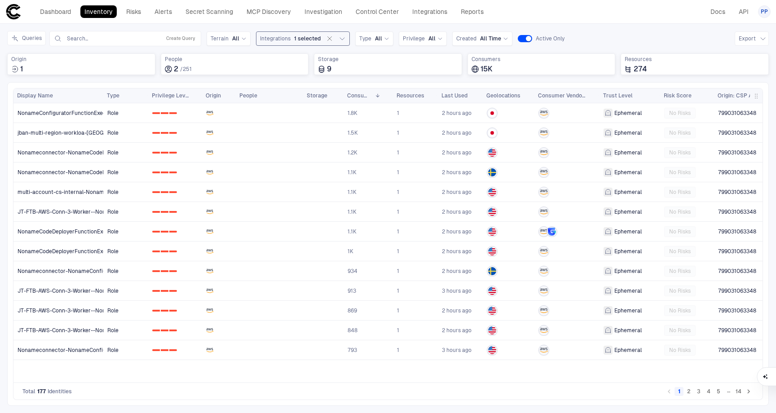
click at [341, 39] on icon "button" at bounding box center [342, 38] width 7 height 7
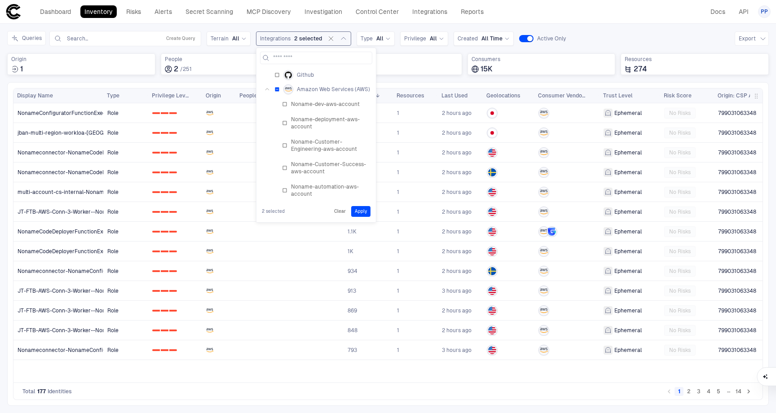
scroll to position [81, 0]
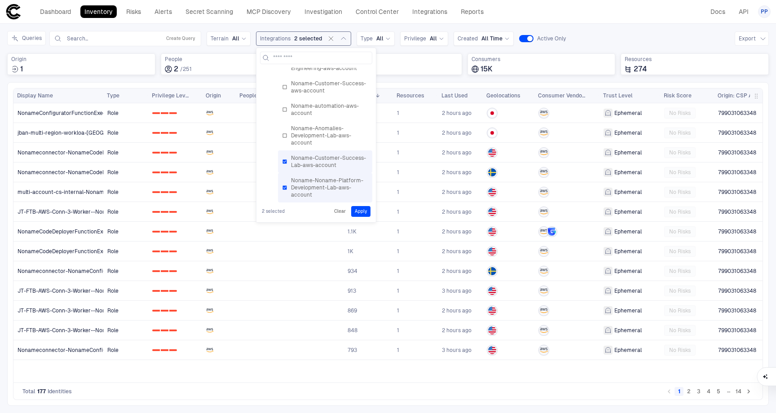
click at [286, 160] on div "Noname-Customer-Success-Lab-aws-account" at bounding box center [325, 161] width 86 height 14
click at [370, 212] on button "Apply" at bounding box center [360, 211] width 19 height 11
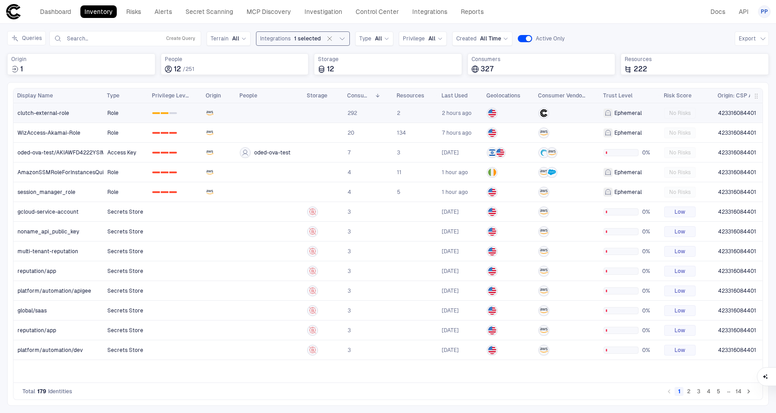
click at [734, 112] on span "423316084401" at bounding box center [737, 113] width 38 height 7
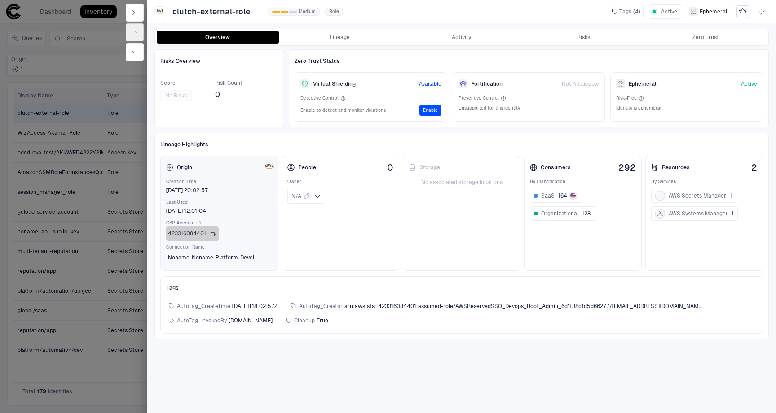
click at [212, 235] on icon "button" at bounding box center [213, 233] width 7 height 7
click at [134, 15] on icon "button" at bounding box center [134, 12] width 7 height 7
